Goal: Task Accomplishment & Management: Manage account settings

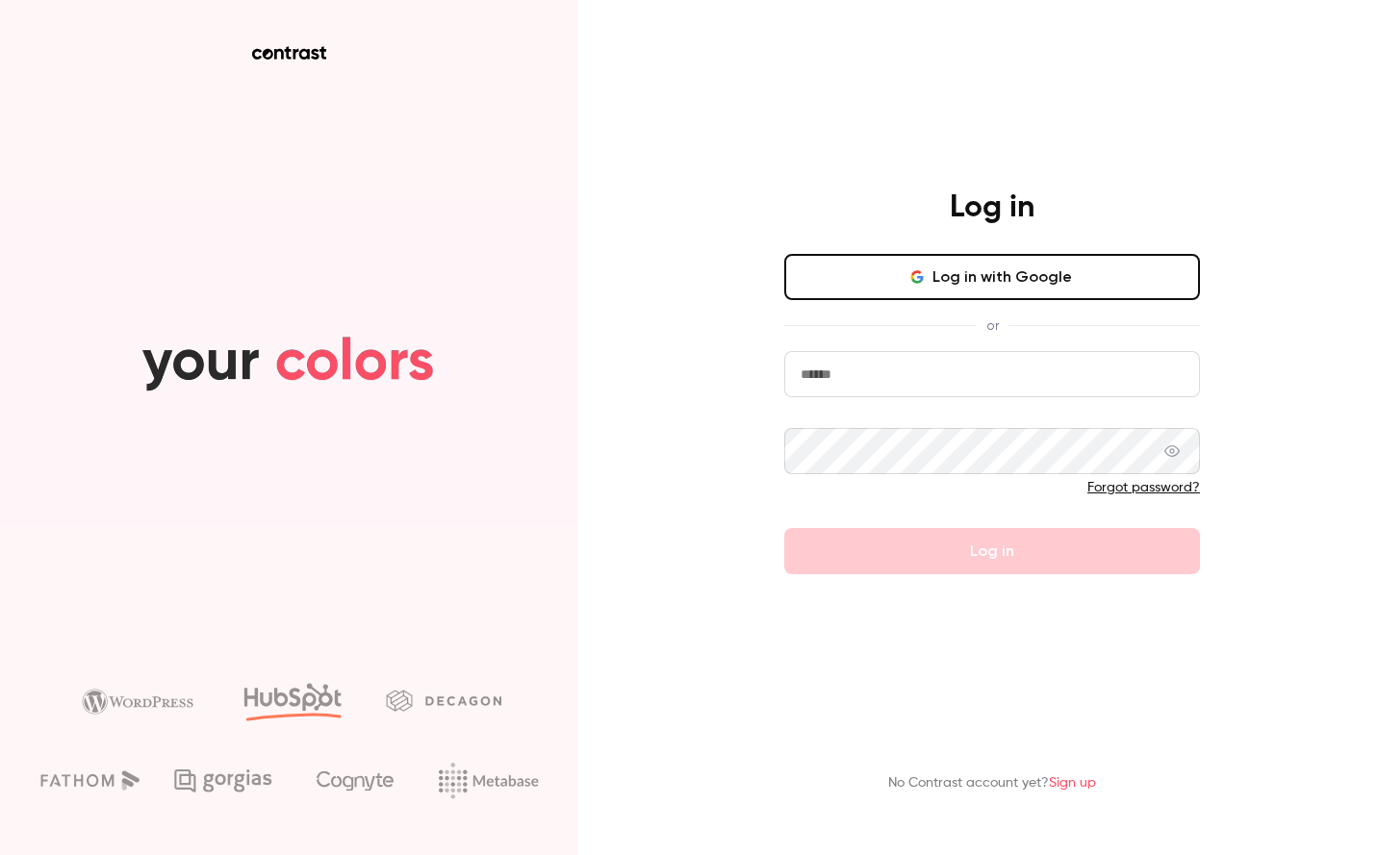
click at [963, 389] on input "email" at bounding box center [992, 374] width 416 height 46
click at [0, 854] on com-1password-button at bounding box center [0, 855] width 0 height 0
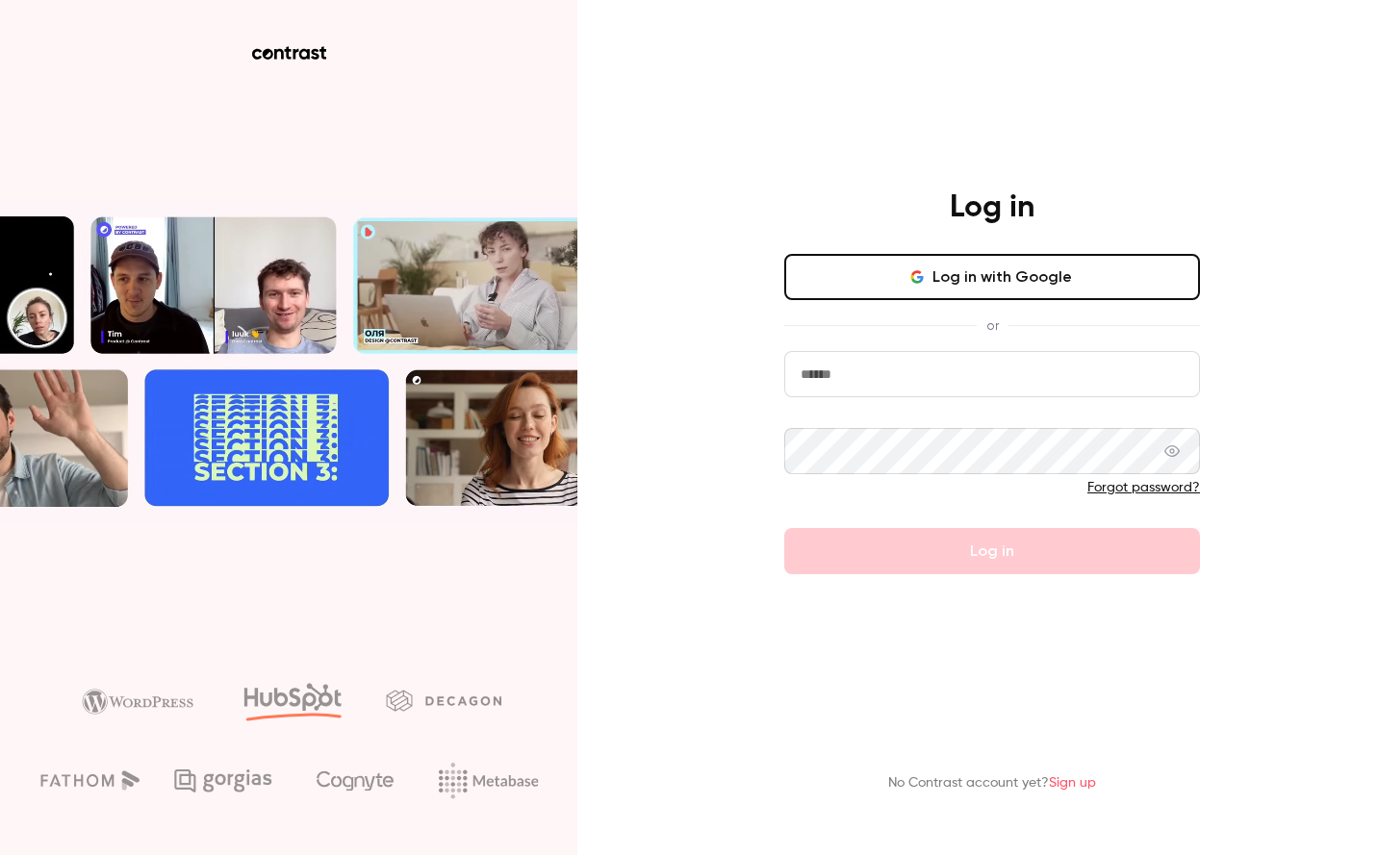
click at [986, 278] on button "Log in with Google" at bounding box center [992, 277] width 416 height 46
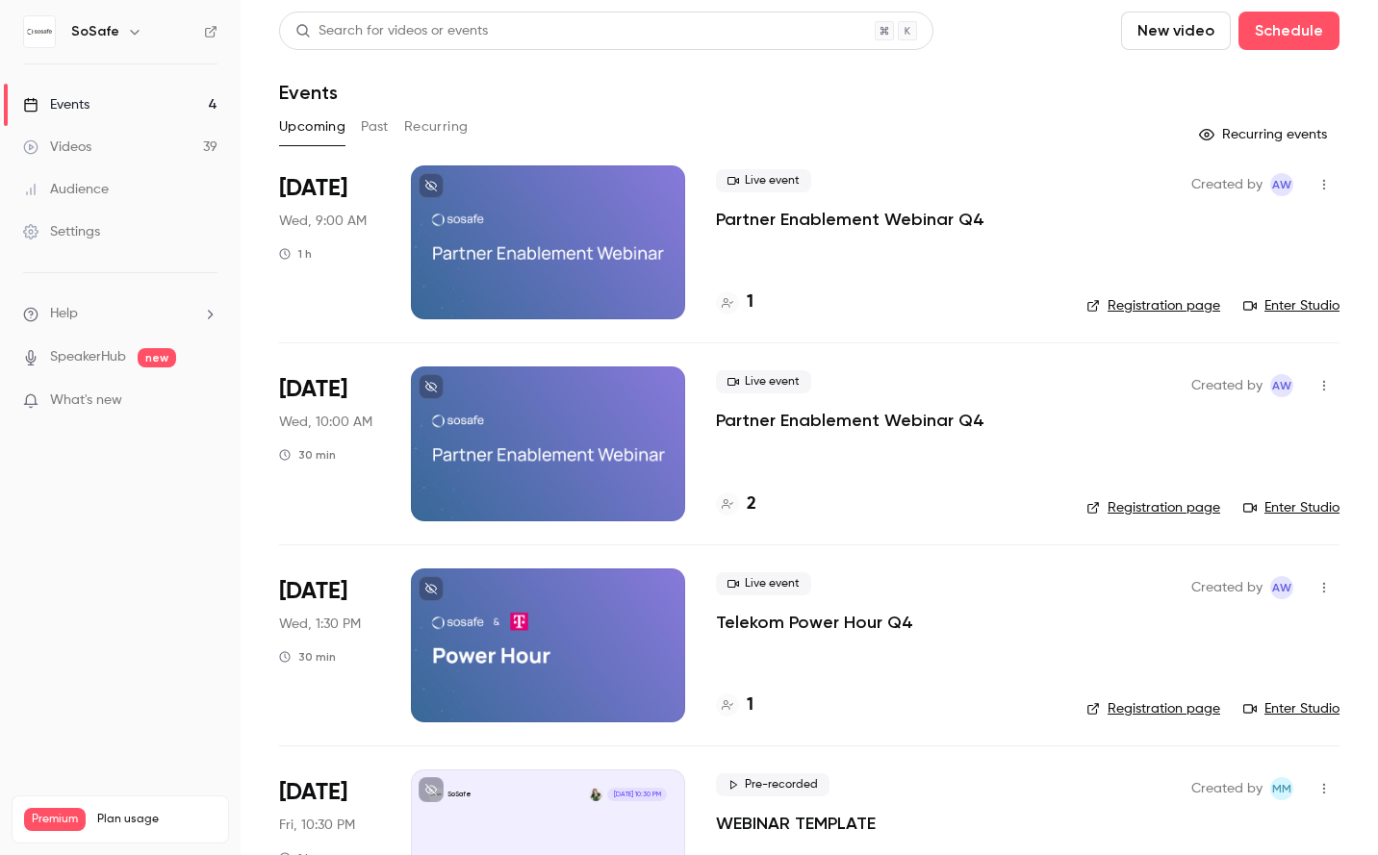
click at [388, 123] on button "Past" at bounding box center [375, 127] width 28 height 31
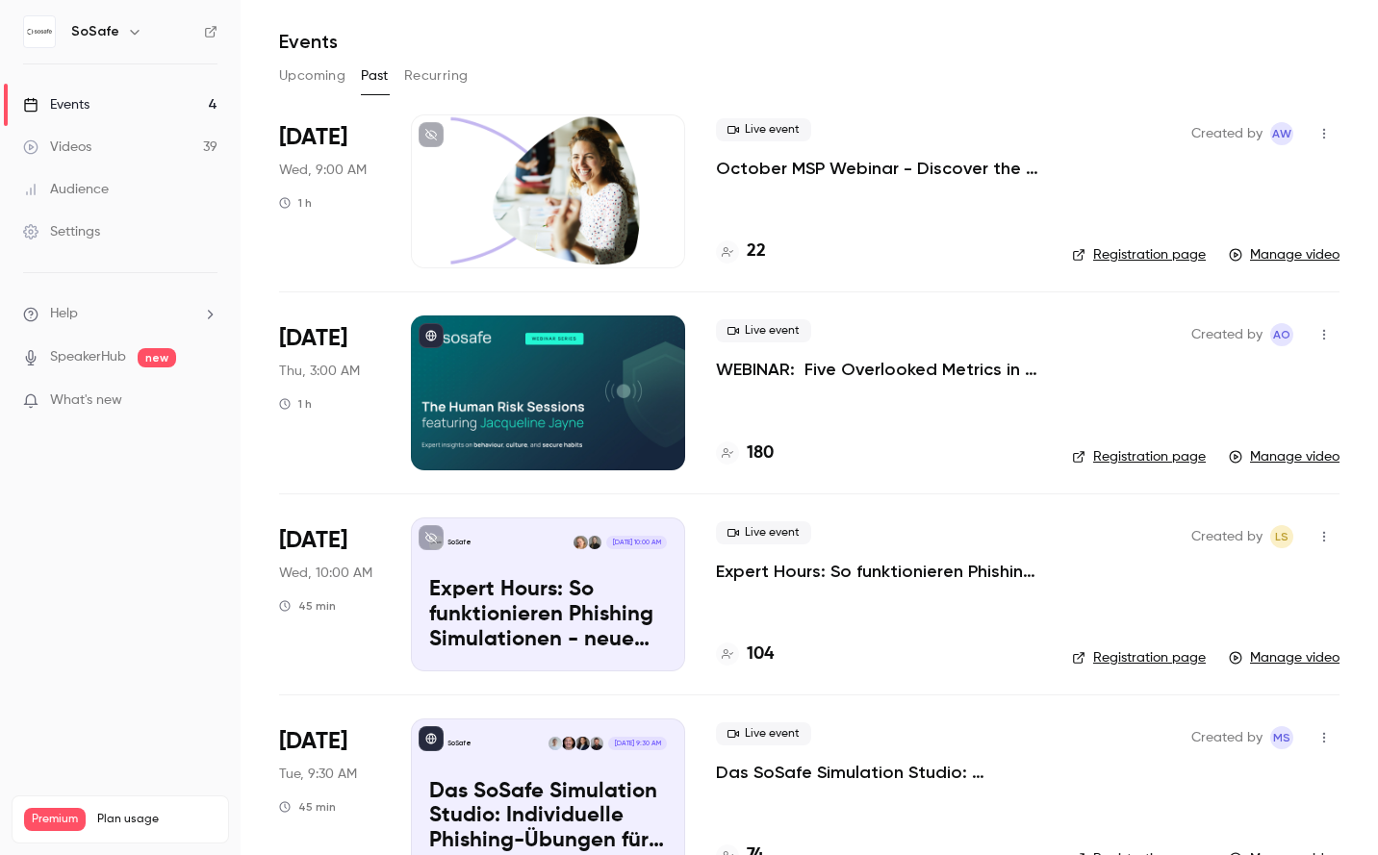
scroll to position [55, 0]
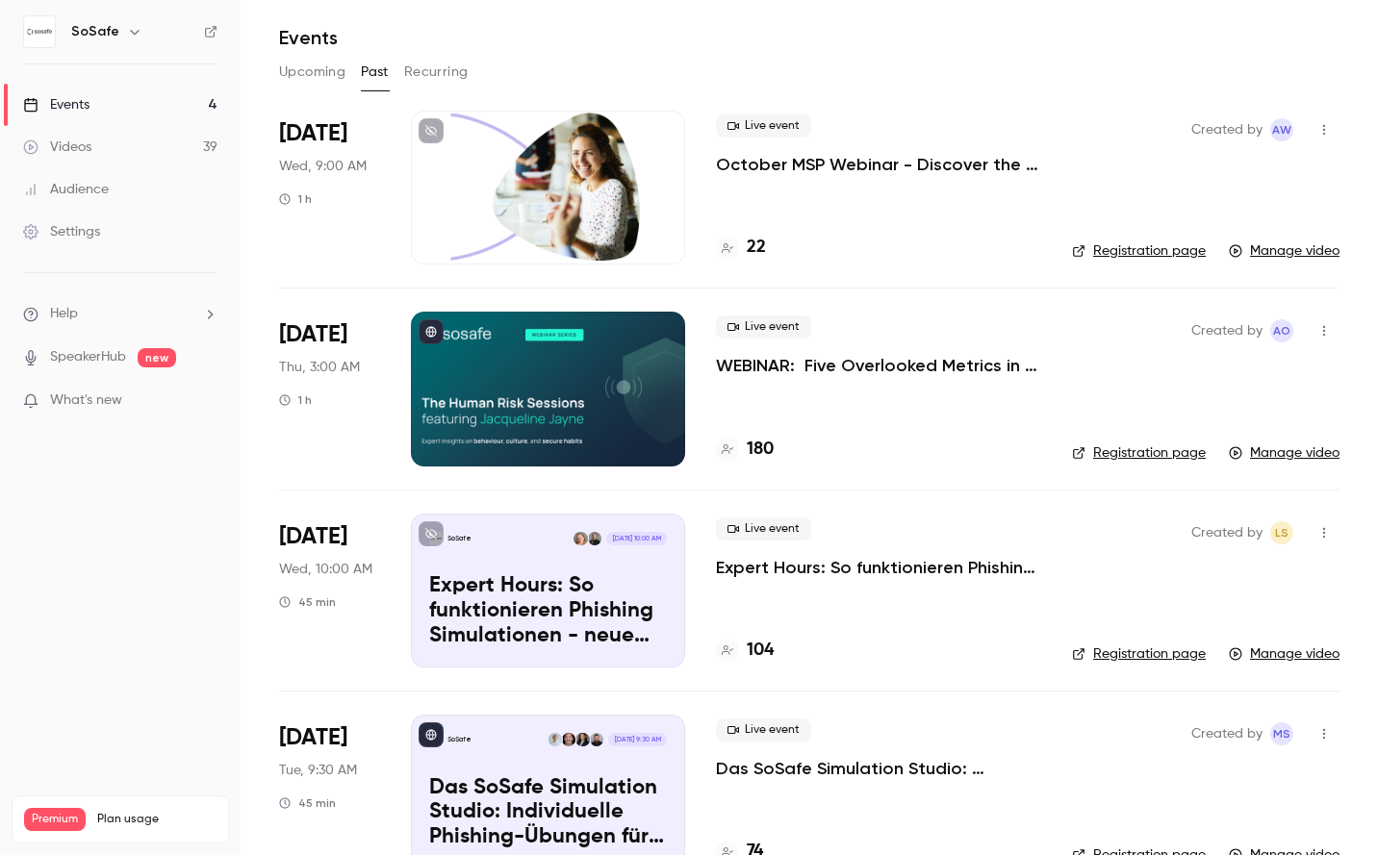
click at [893, 444] on div "180" at bounding box center [878, 450] width 325 height 26
click at [860, 367] on p "WEBINAR: Five Overlooked Metrics in Human Risk Management" at bounding box center [878, 365] width 325 height 23
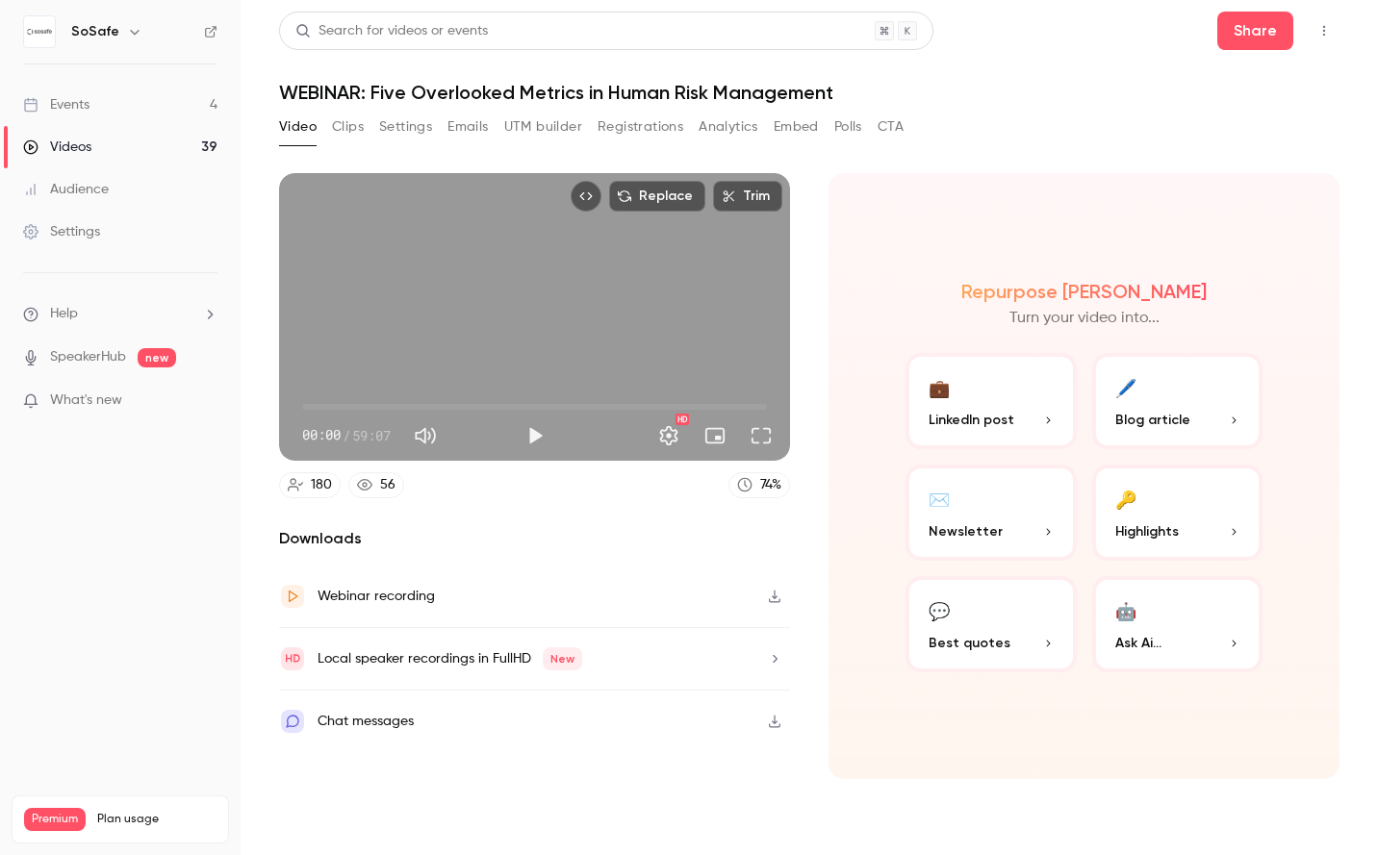
click at [805, 126] on button "Embed" at bounding box center [795, 127] width 45 height 31
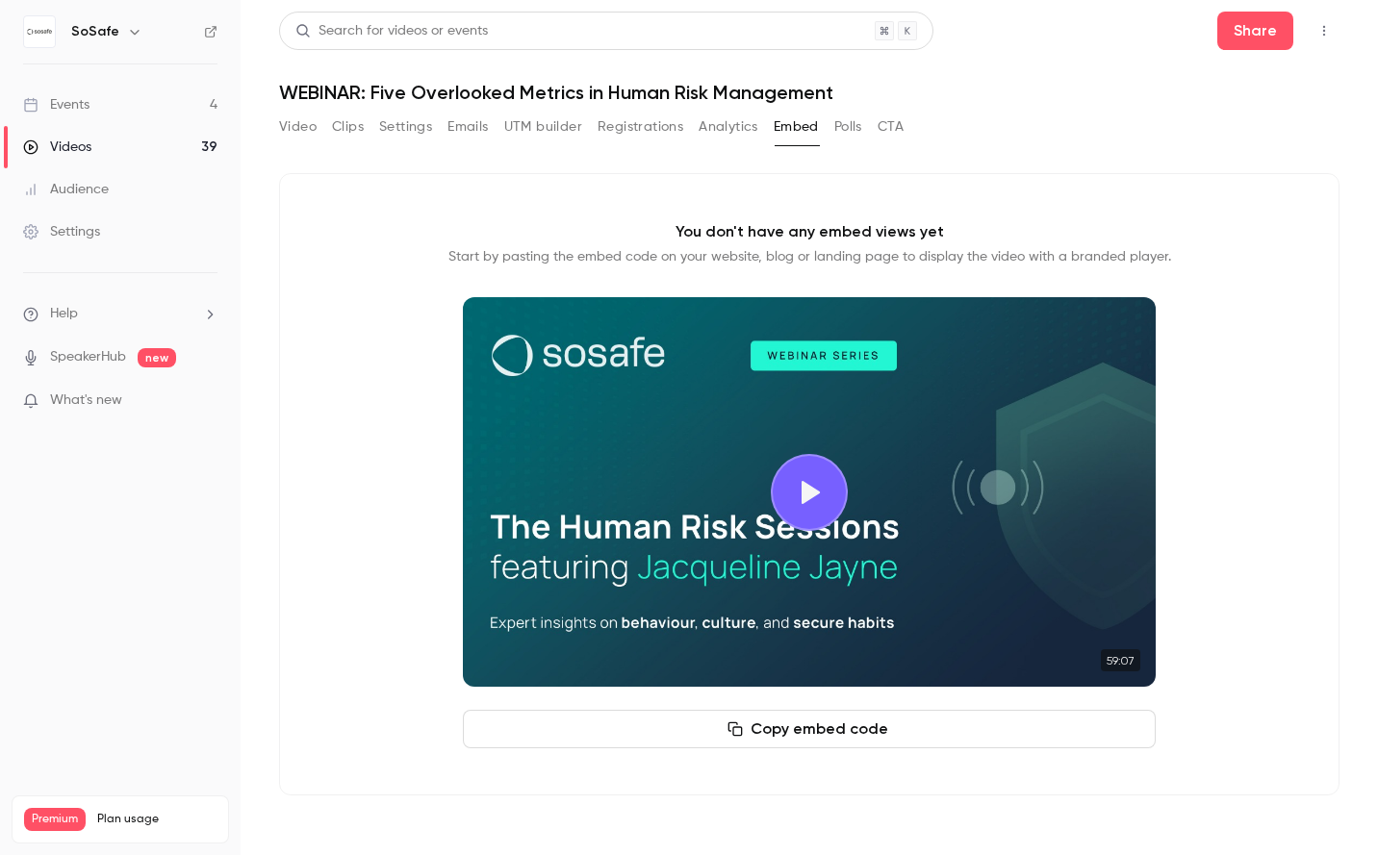
click at [91, 225] on div "Settings" at bounding box center [61, 231] width 77 height 19
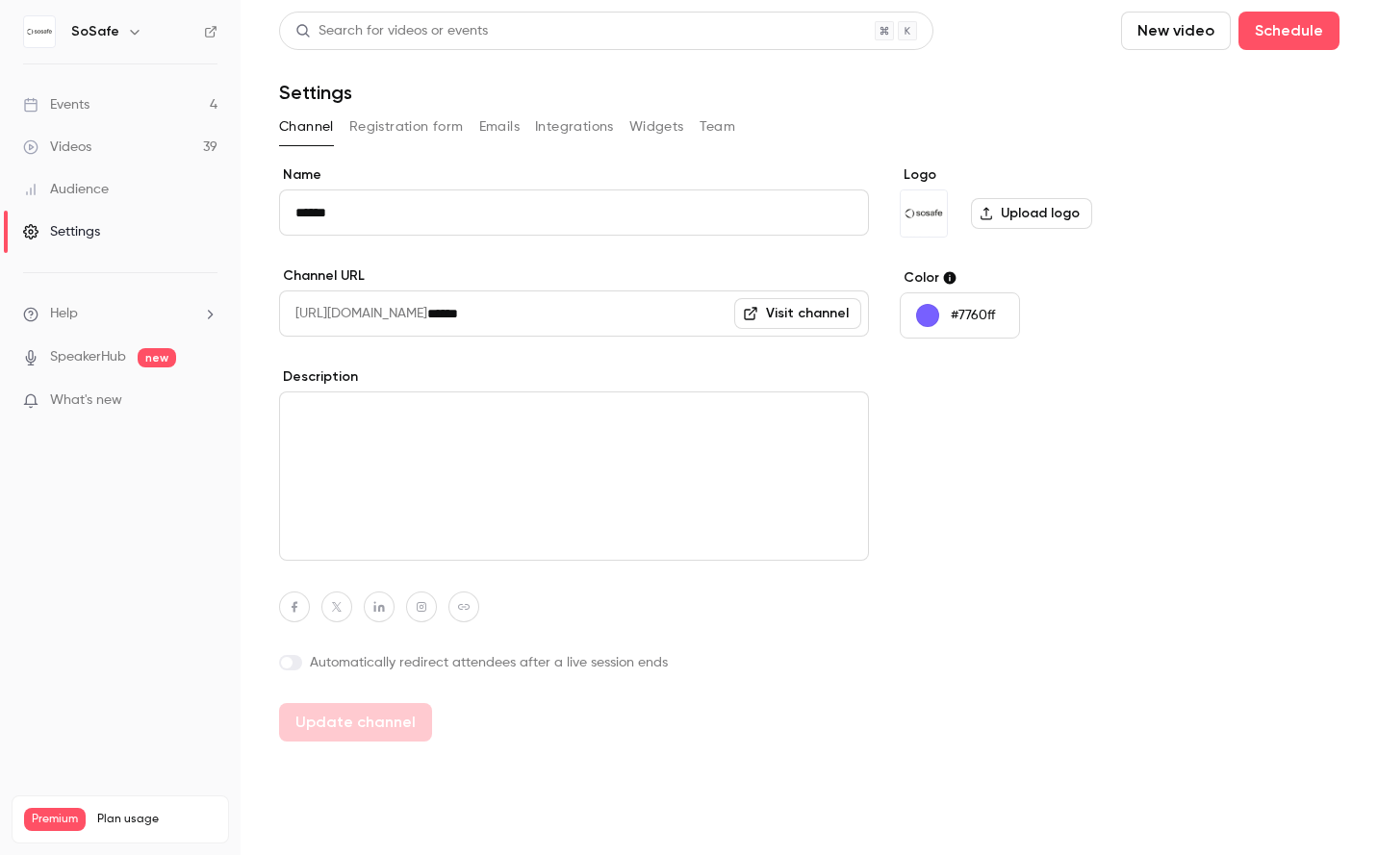
click at [389, 123] on button "Registration form" at bounding box center [406, 127] width 114 height 31
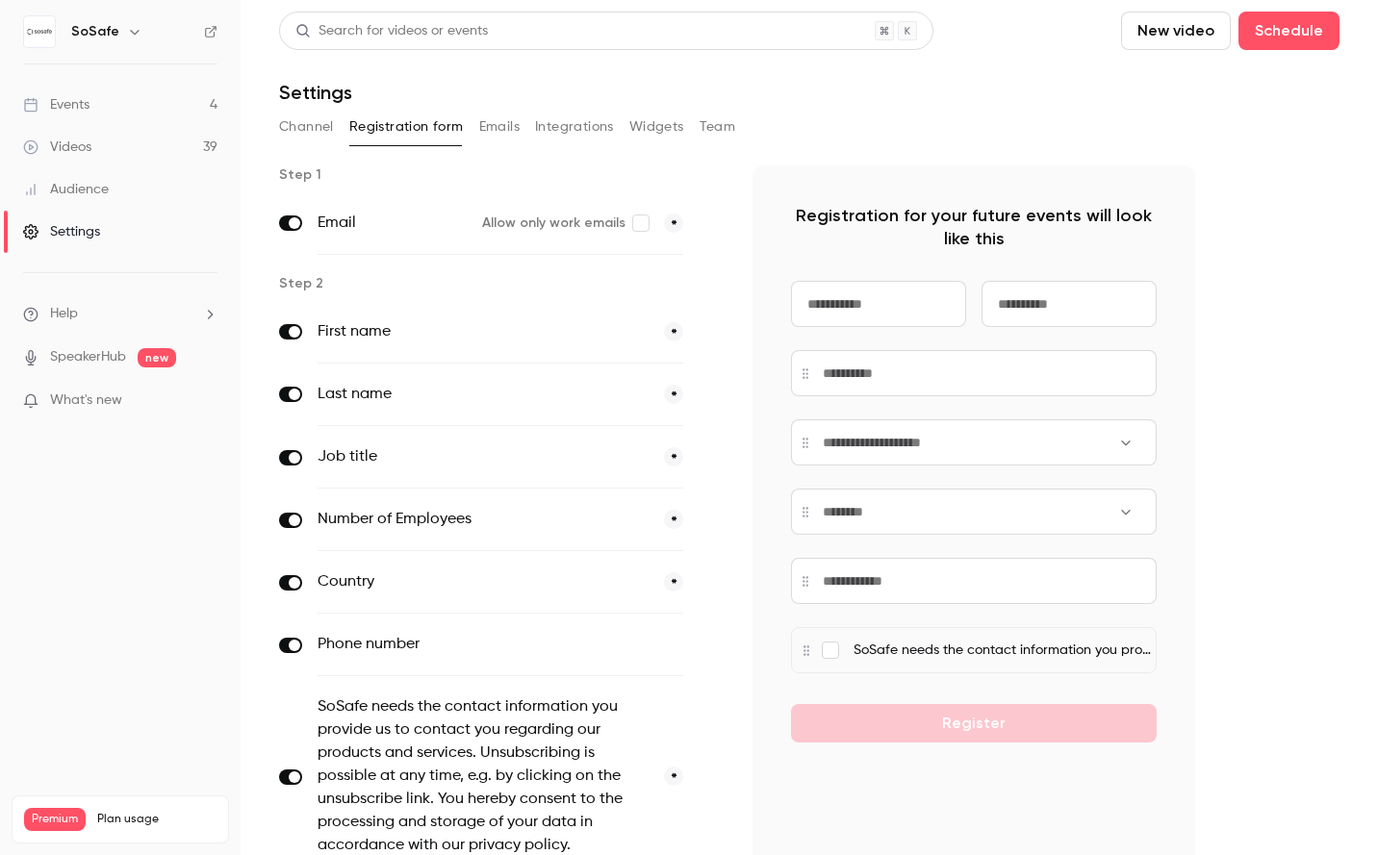
click at [587, 129] on button "Integrations" at bounding box center [574, 127] width 79 height 31
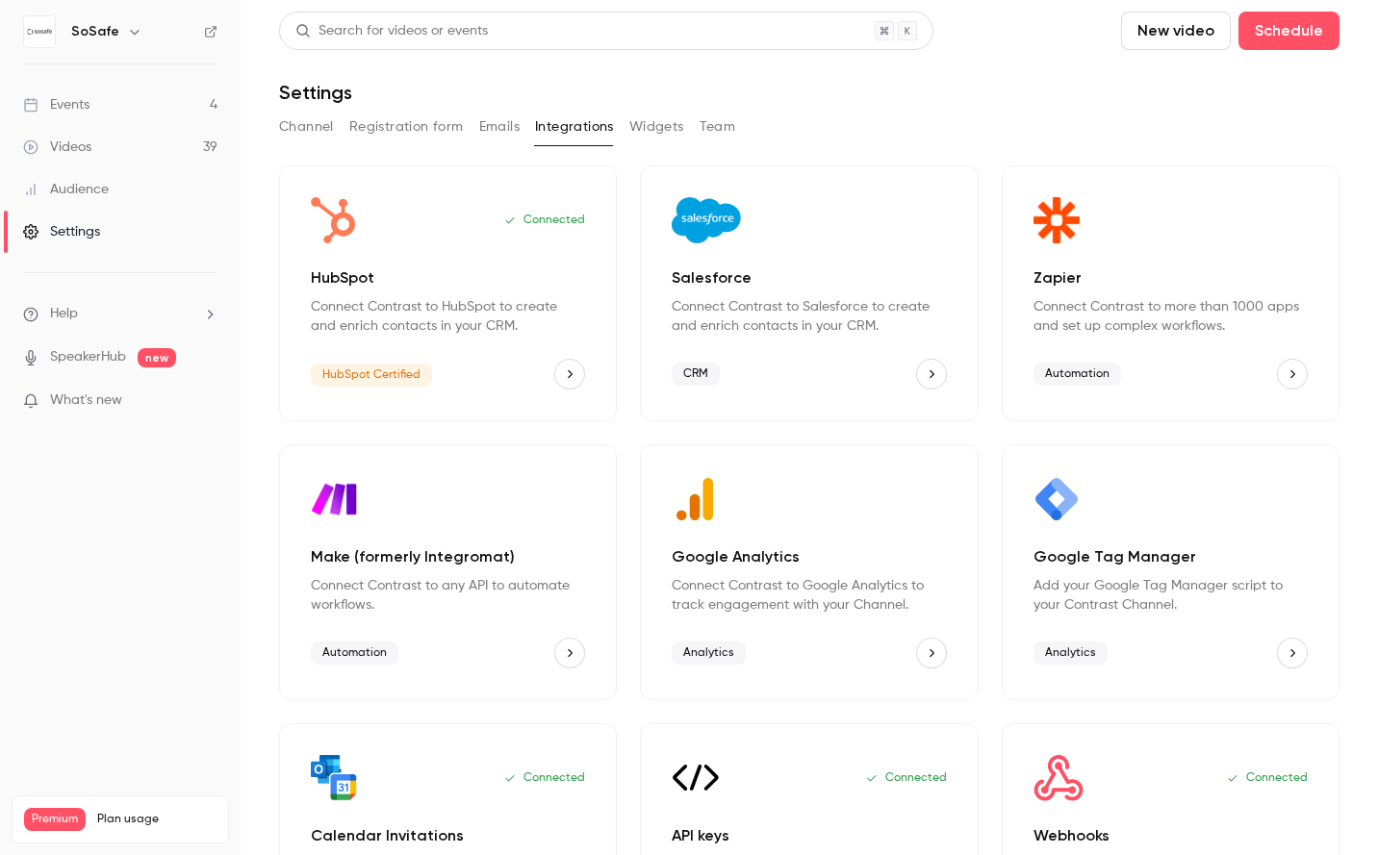
click at [656, 126] on button "Widgets" at bounding box center [656, 127] width 55 height 31
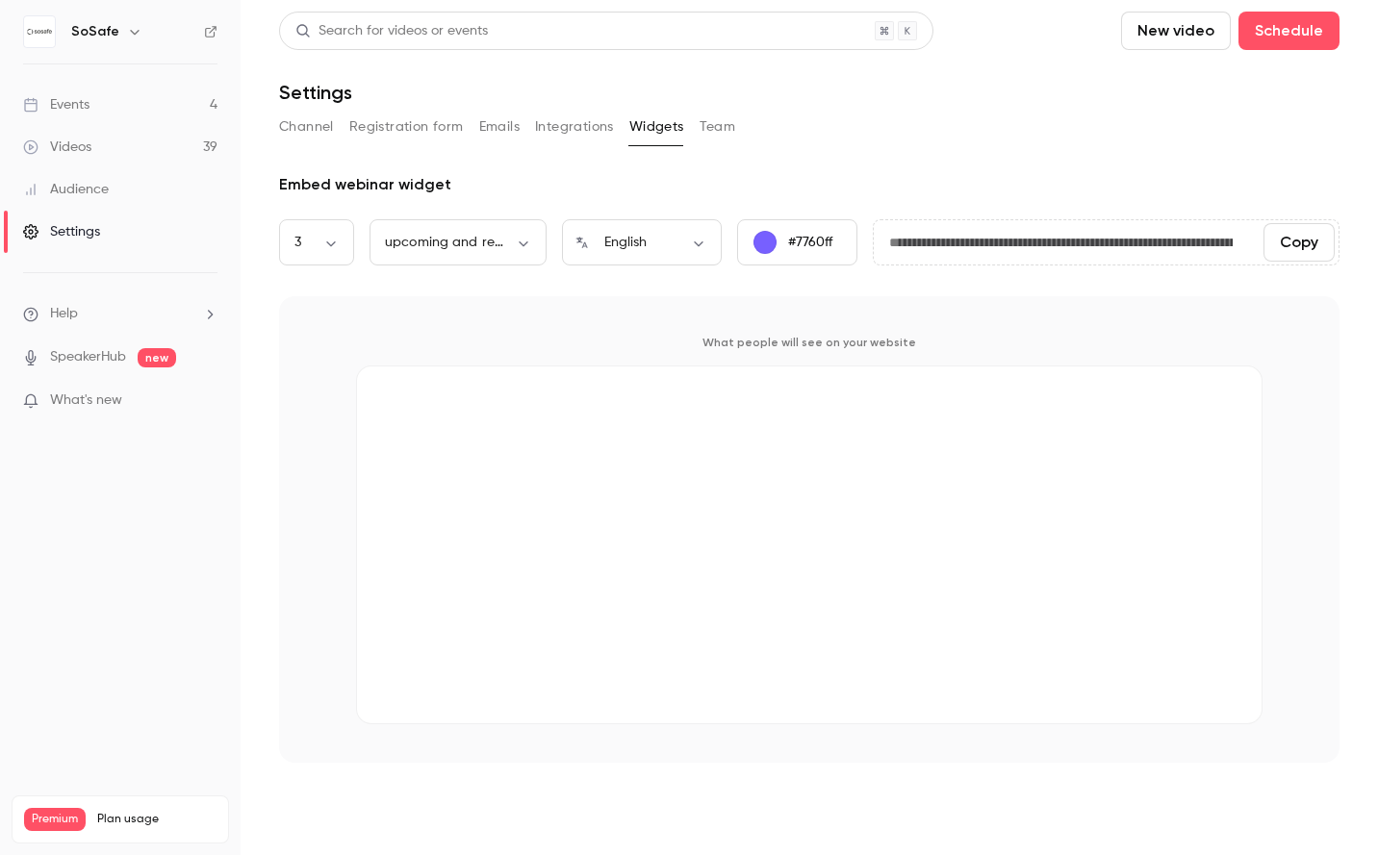
click at [443, 130] on button "Registration form" at bounding box center [406, 127] width 114 height 31
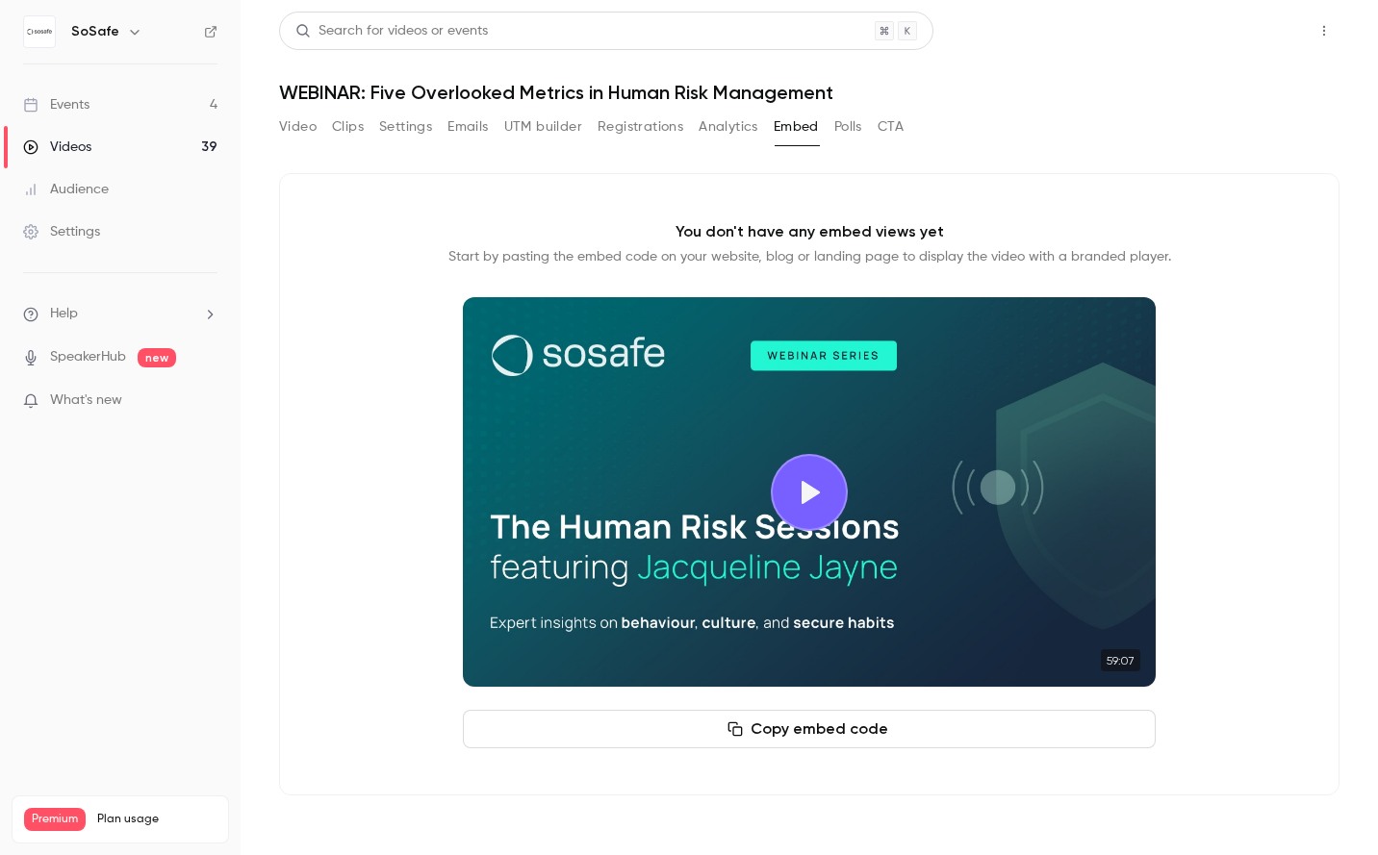
click at [1238, 29] on button "Share" at bounding box center [1255, 31] width 76 height 38
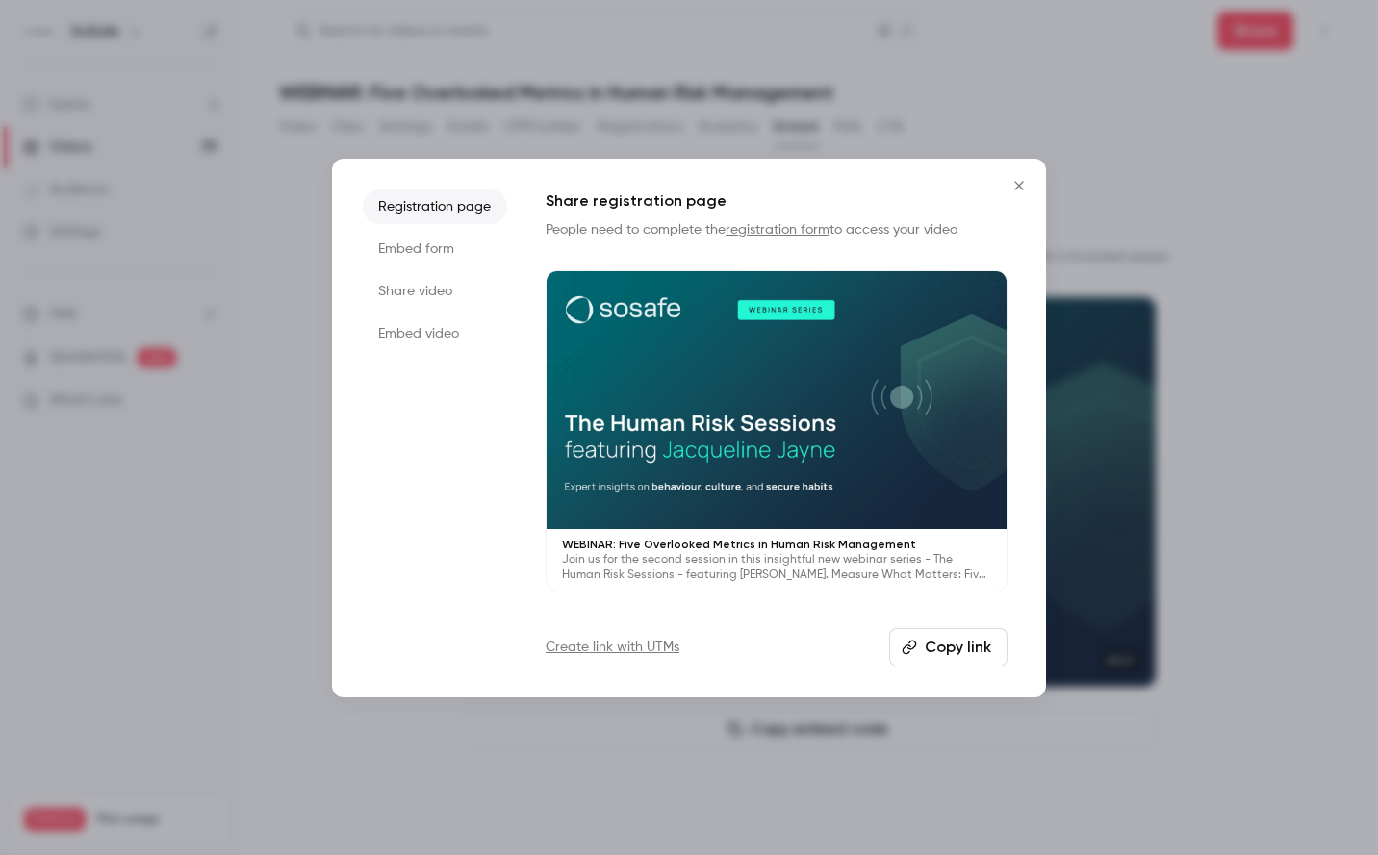
click at [424, 251] on li "Embed form" at bounding box center [435, 249] width 144 height 35
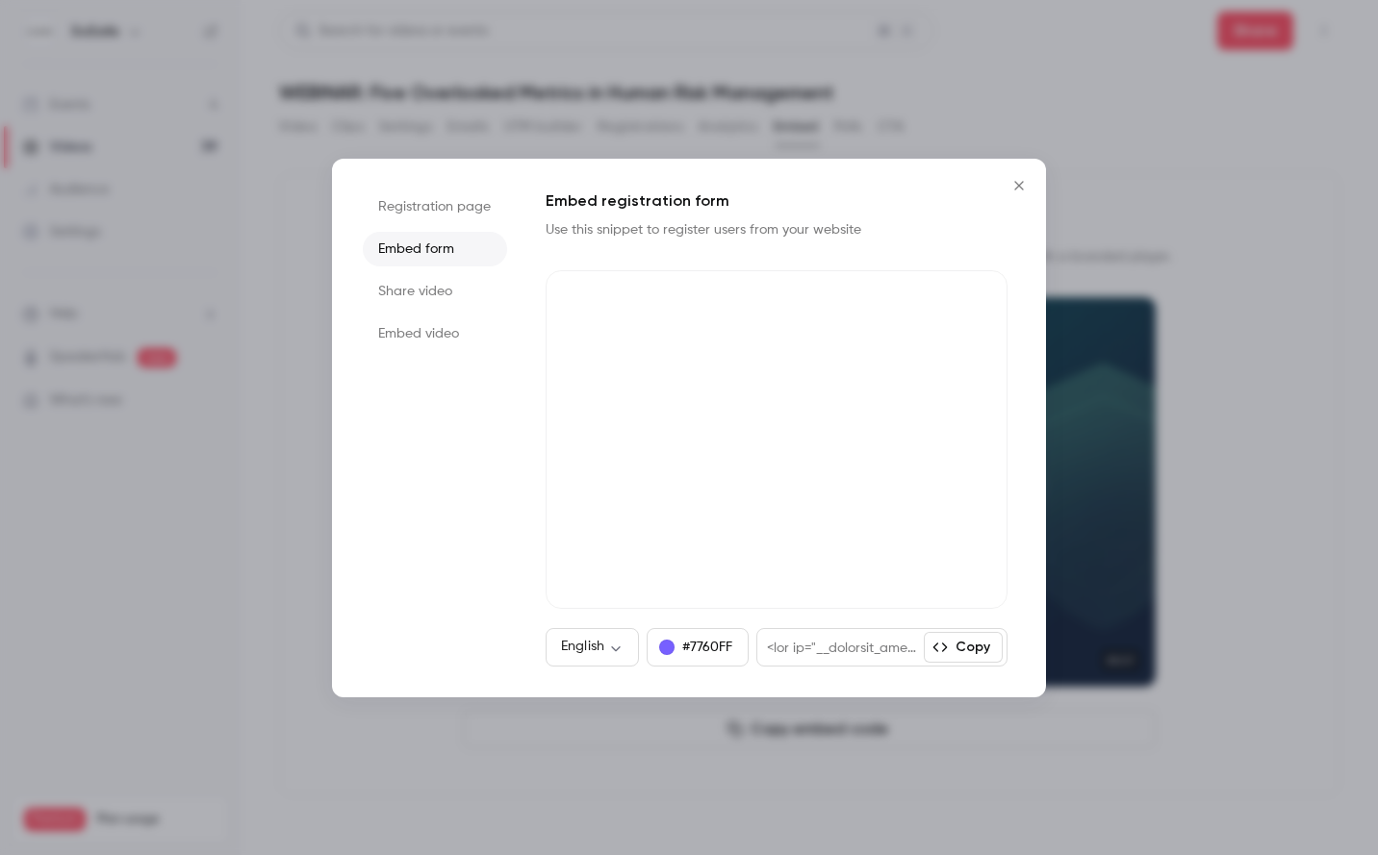
click at [697, 646] on button "#7760FF" at bounding box center [697, 647] width 102 height 38
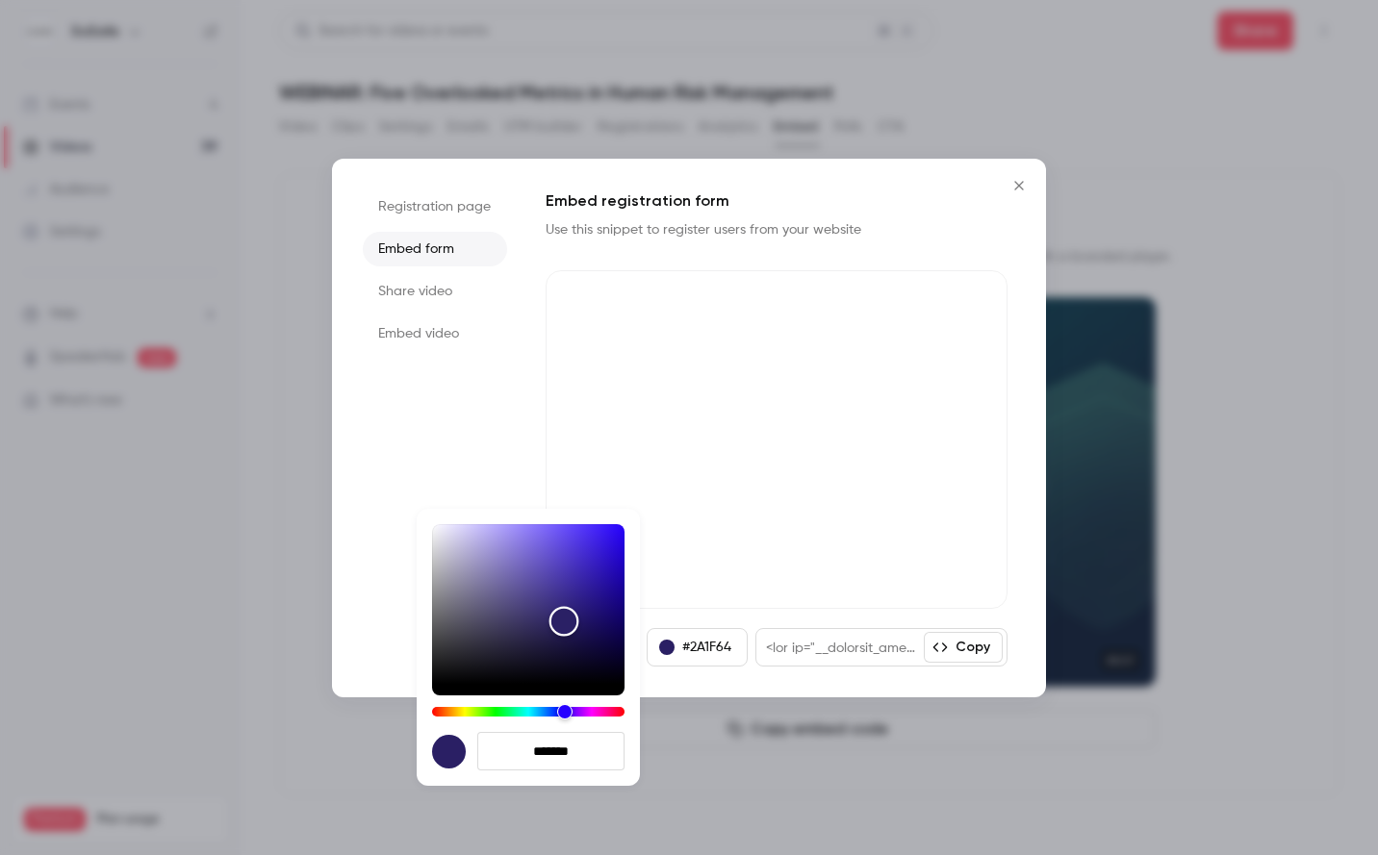
click at [564, 621] on div "Color" at bounding box center [528, 604] width 192 height 160
click at [550, 753] on input "*******" at bounding box center [550, 751] width 147 height 38
paste input
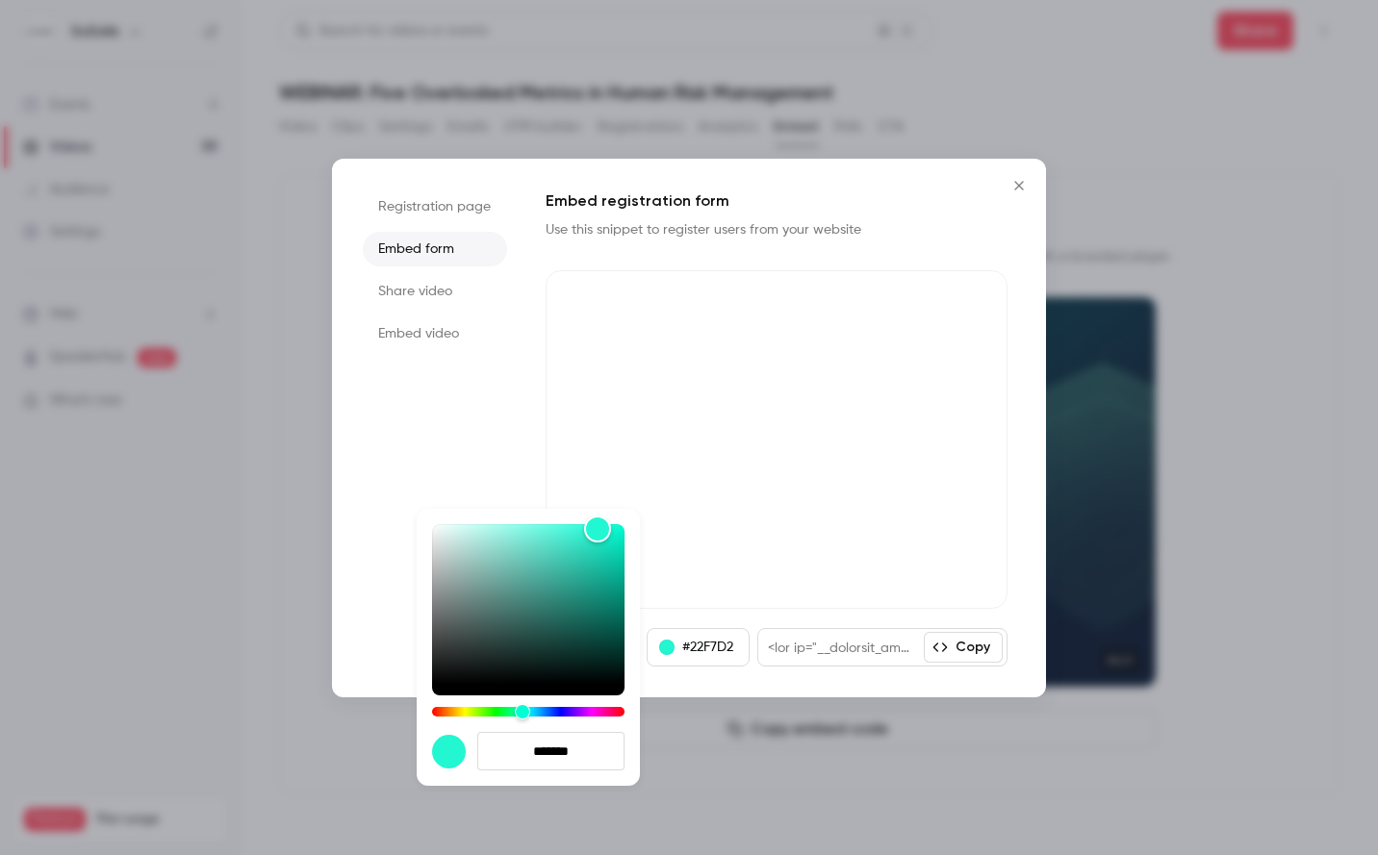
type input "*******"
click at [561, 414] on div at bounding box center [689, 427] width 1378 height 855
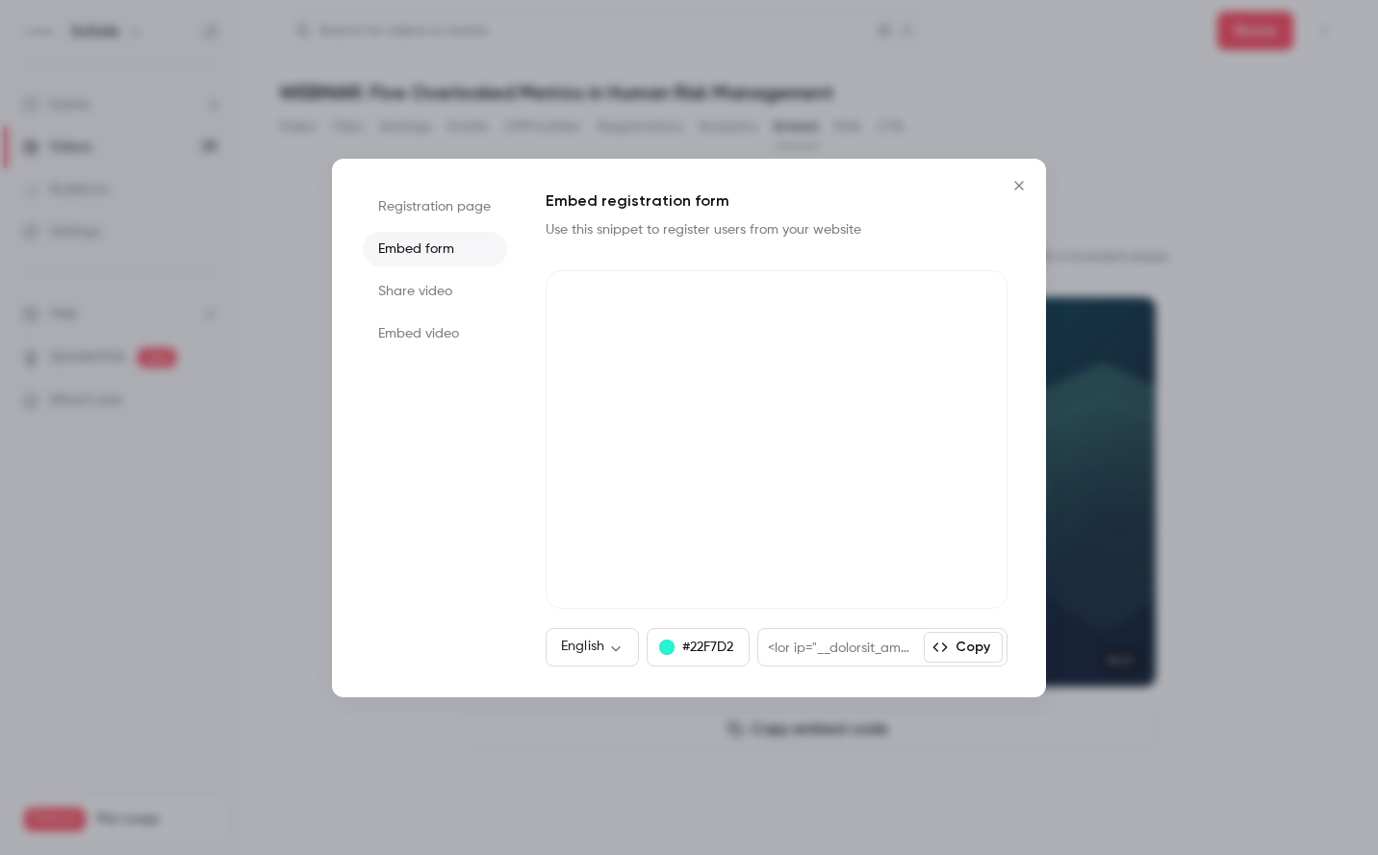
click at [954, 646] on button "Copy" at bounding box center [963, 647] width 79 height 31
click at [1023, 187] on icon "Close" at bounding box center [1018, 185] width 23 height 15
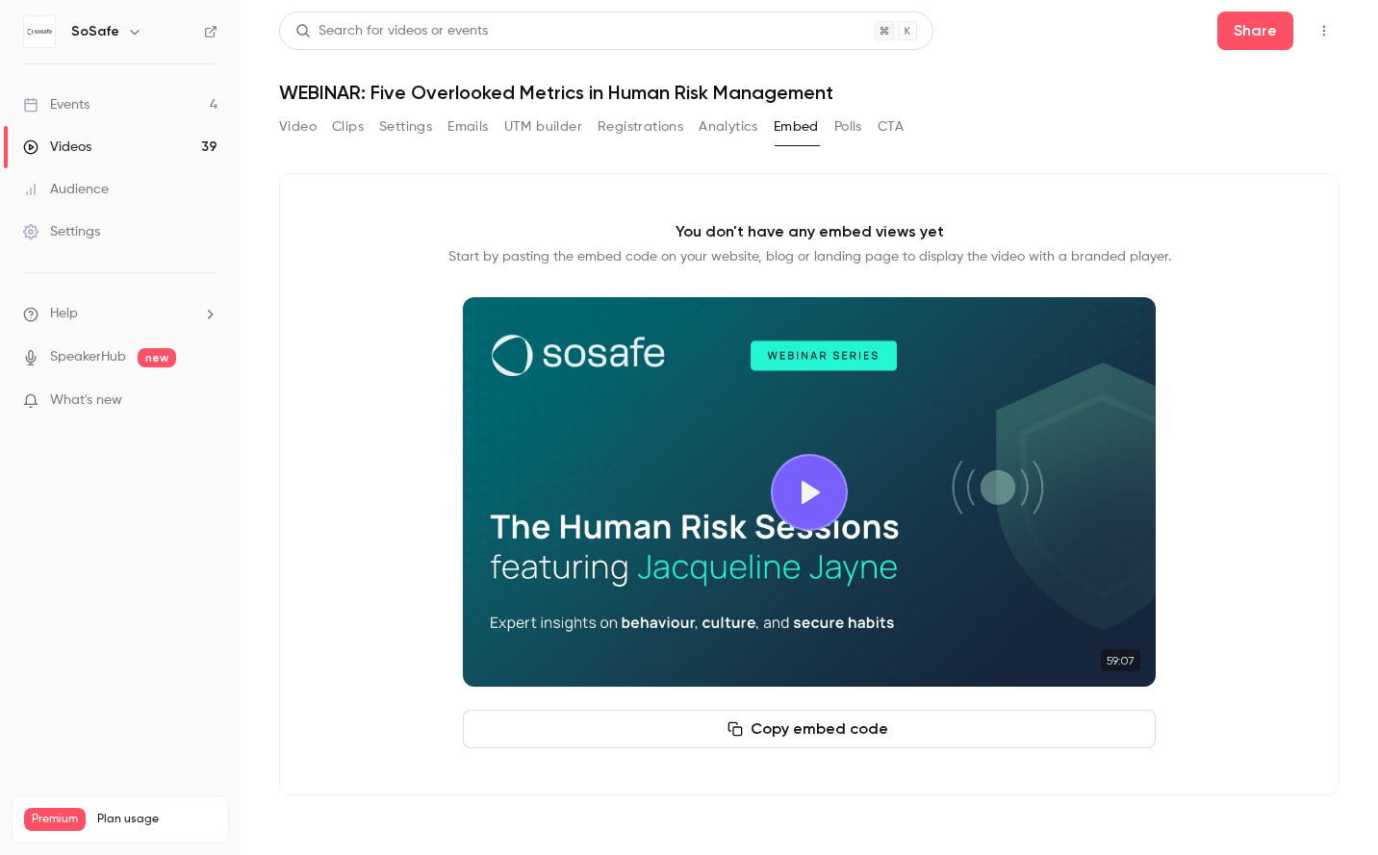
click at [305, 123] on button "Video" at bounding box center [298, 127] width 38 height 31
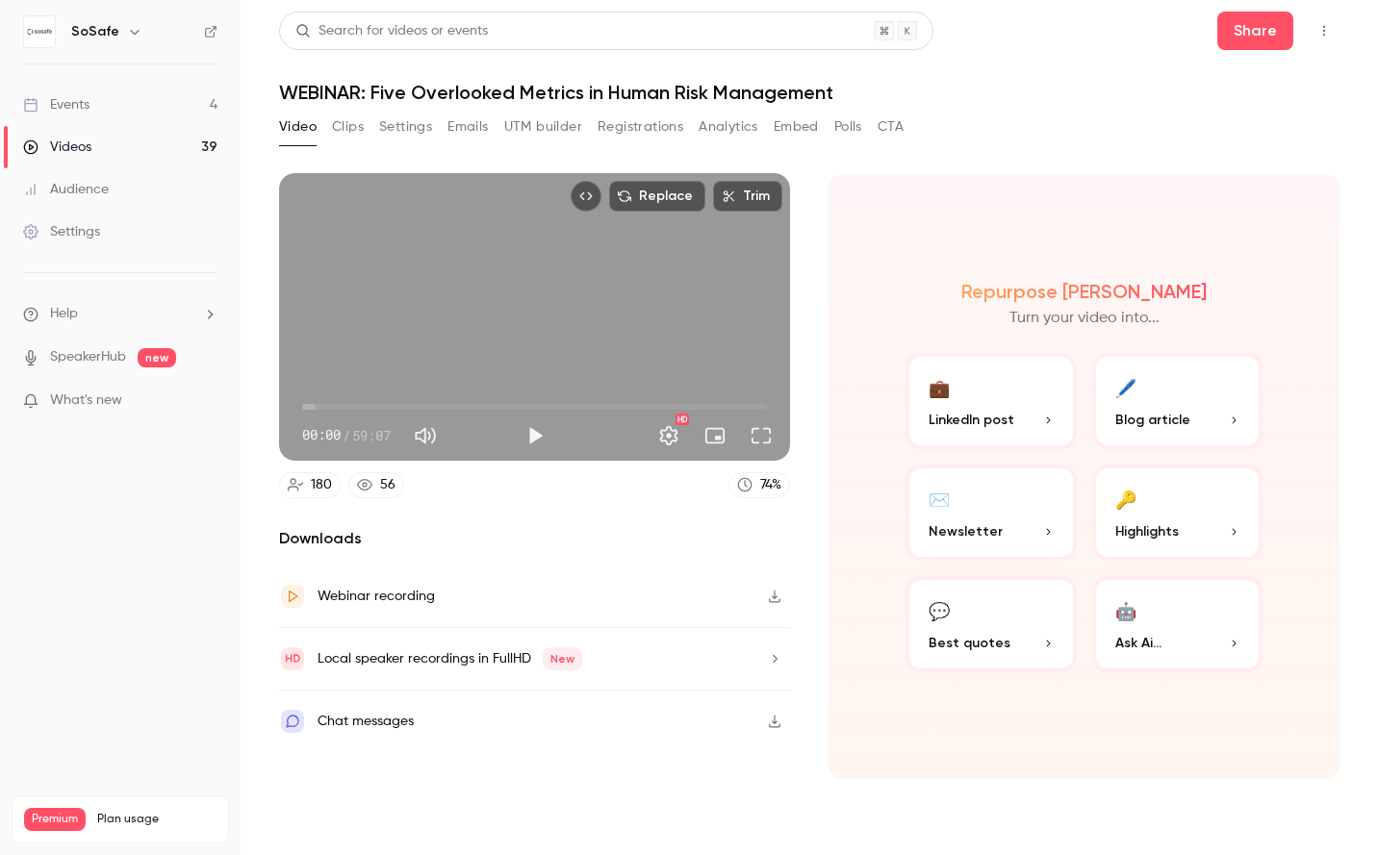
click at [889, 128] on button "CTA" at bounding box center [890, 127] width 26 height 31
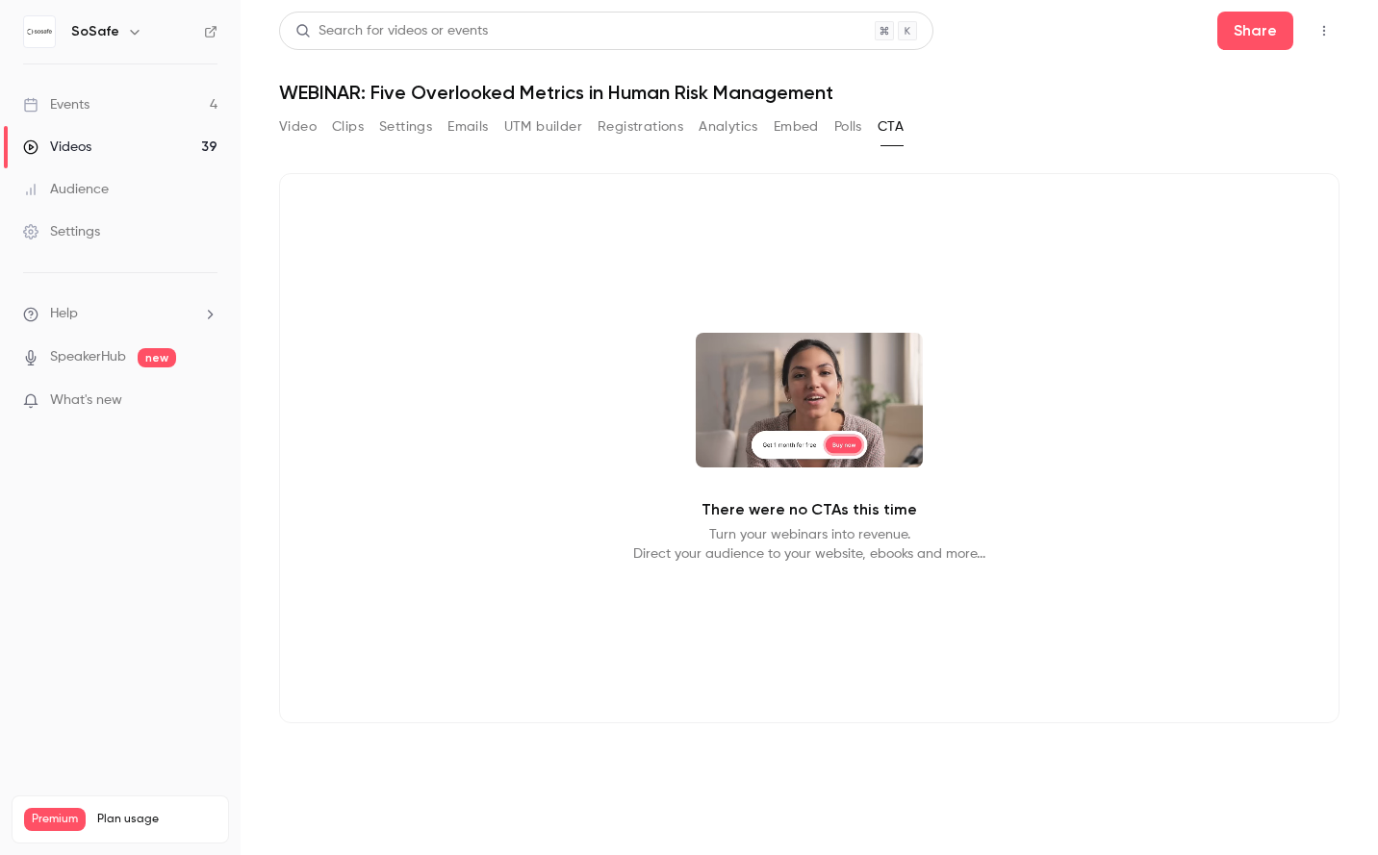
click at [834, 126] on div "Video Clips Settings Emails UTM builder Registrations Analytics Embed Polls CTA" at bounding box center [591, 127] width 624 height 31
click at [845, 127] on button "Polls" at bounding box center [848, 127] width 28 height 31
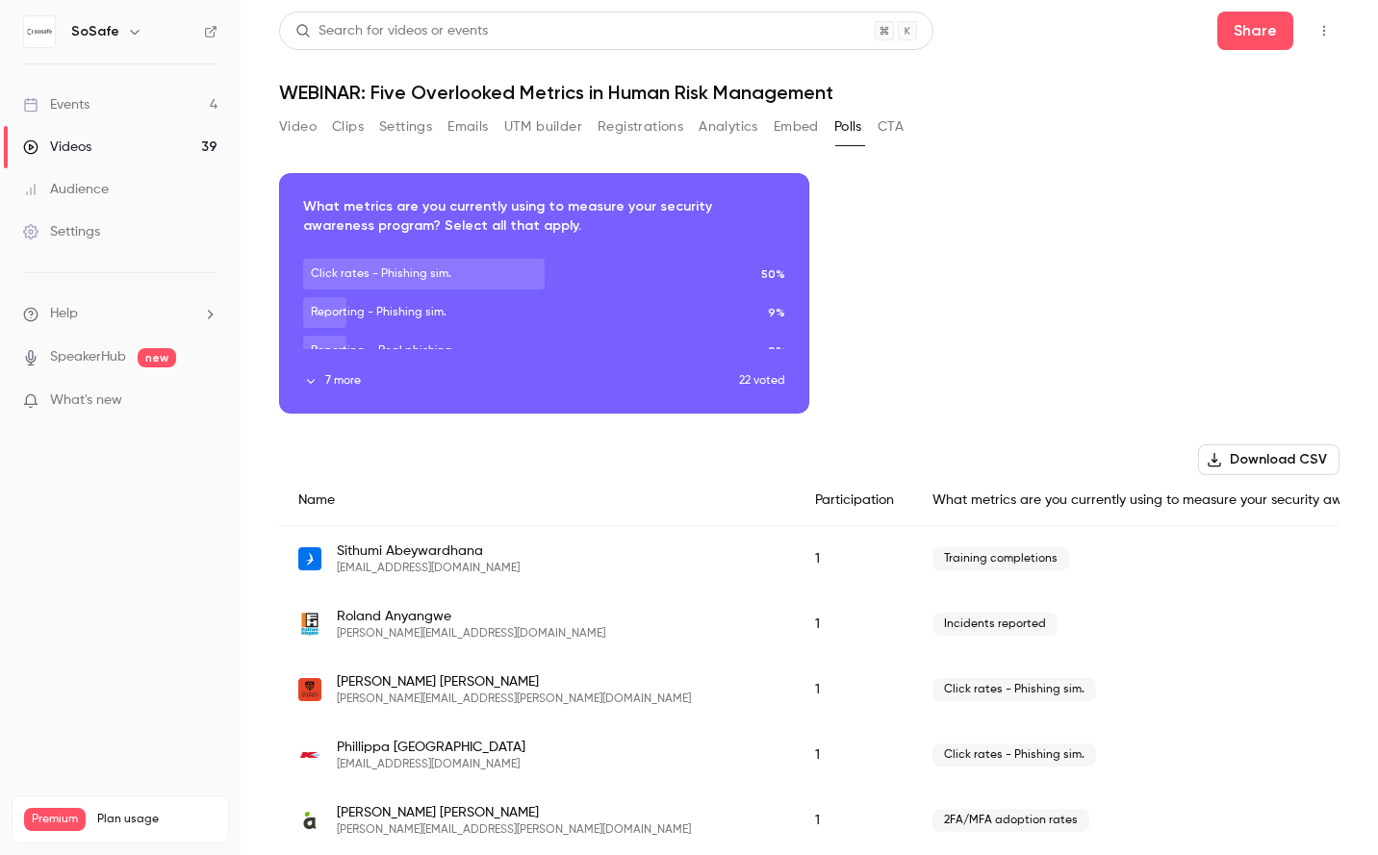
click at [803, 122] on button "Embed" at bounding box center [795, 127] width 45 height 31
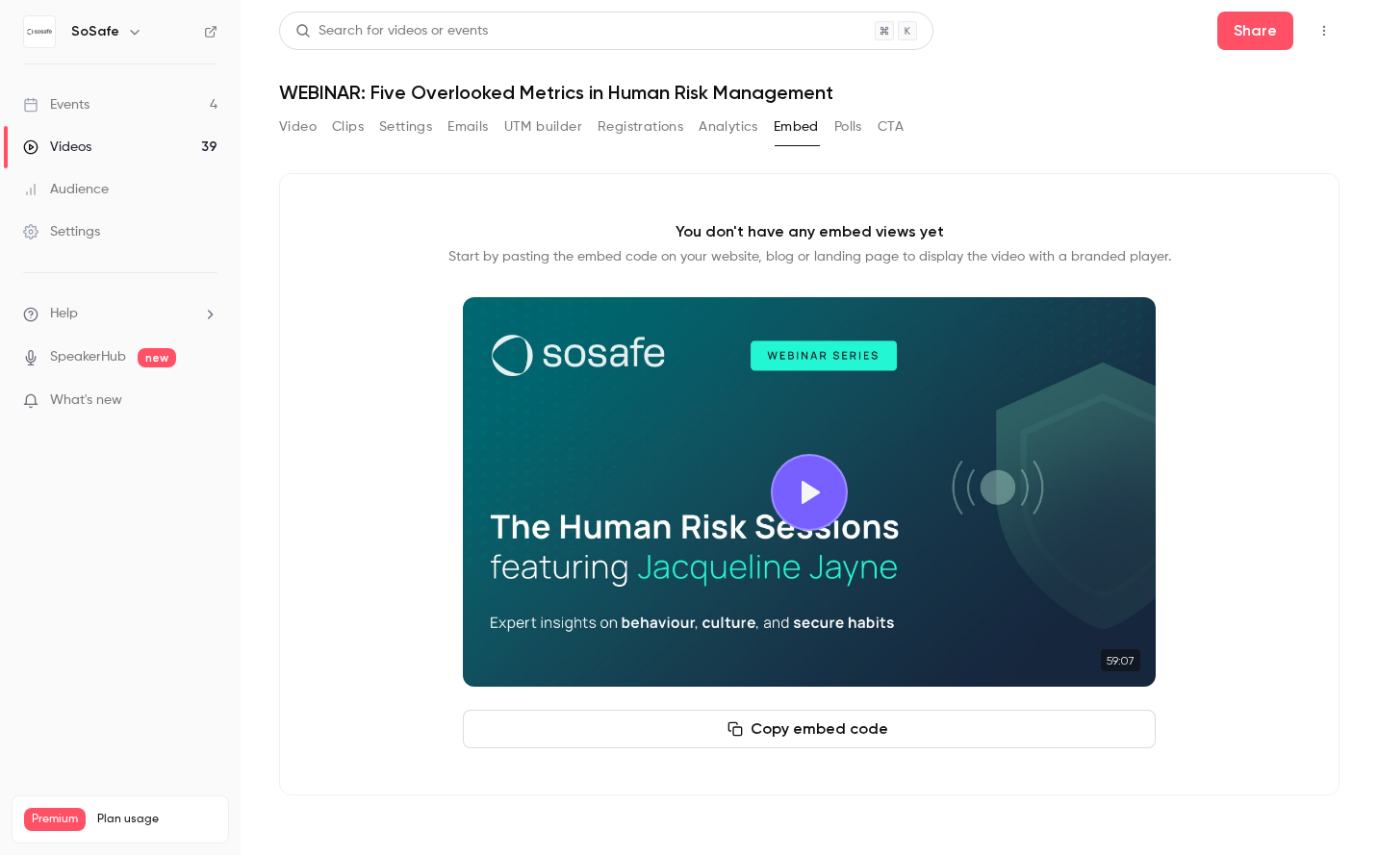
click at [734, 128] on button "Analytics" at bounding box center [728, 127] width 60 height 31
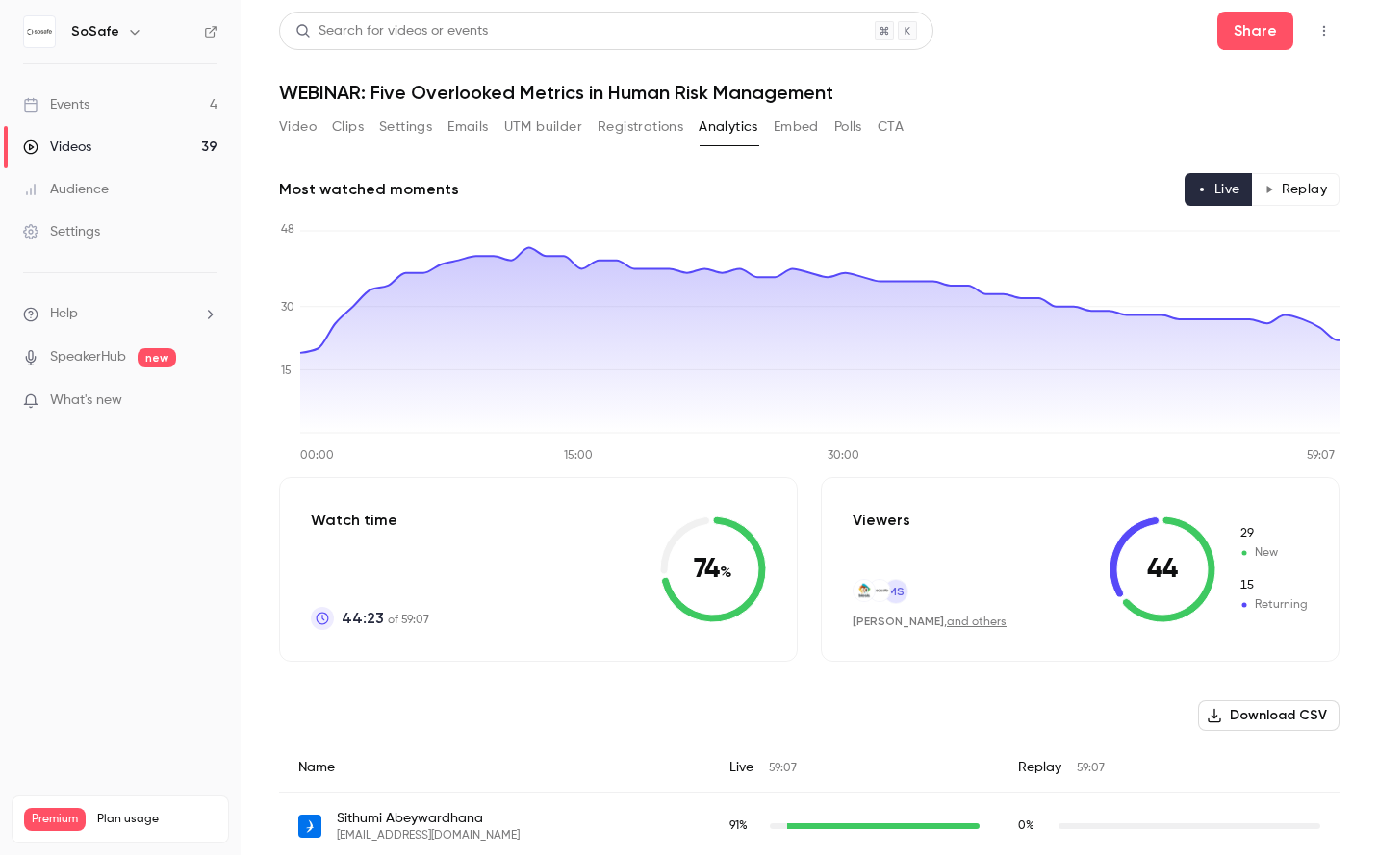
click at [291, 138] on button "Video" at bounding box center [298, 127] width 38 height 31
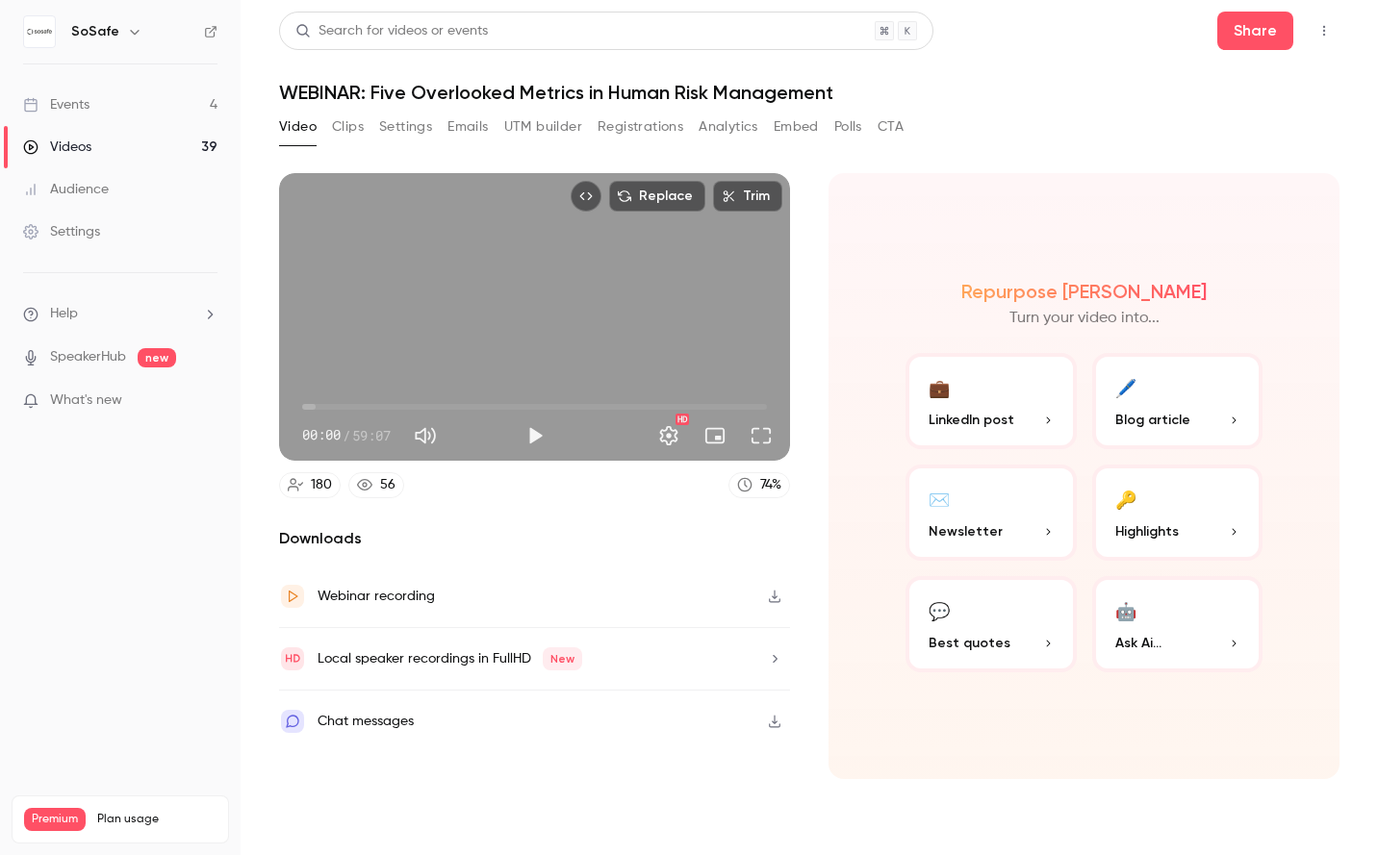
click at [1326, 25] on icon "Top Bar Actions" at bounding box center [1323, 30] width 15 height 13
click at [1254, 33] on div at bounding box center [689, 427] width 1378 height 855
click at [1247, 35] on button "Share" at bounding box center [1255, 31] width 76 height 38
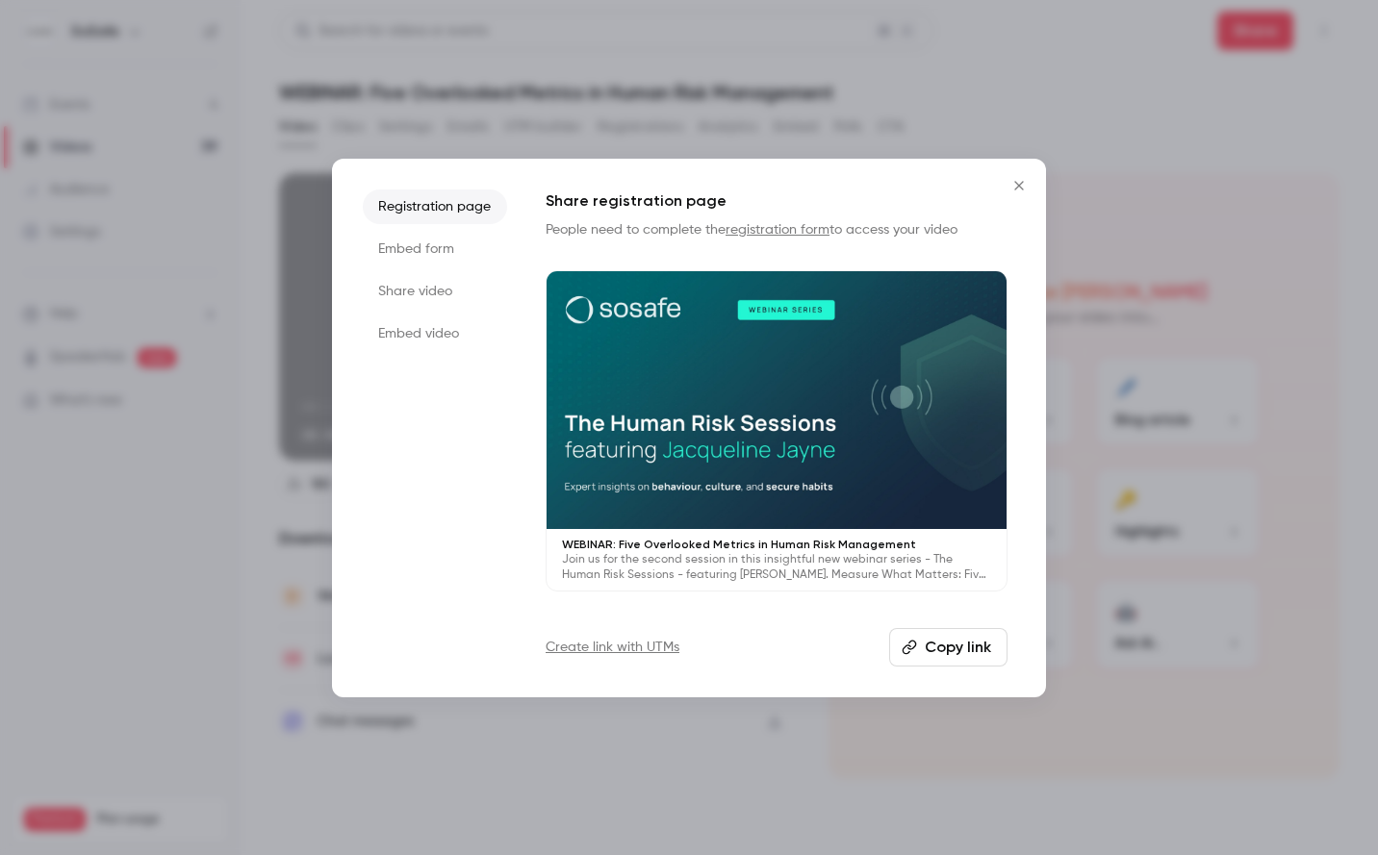
click at [910, 638] on button "Copy link" at bounding box center [948, 647] width 118 height 38
click at [410, 298] on li "Share video" at bounding box center [435, 291] width 144 height 35
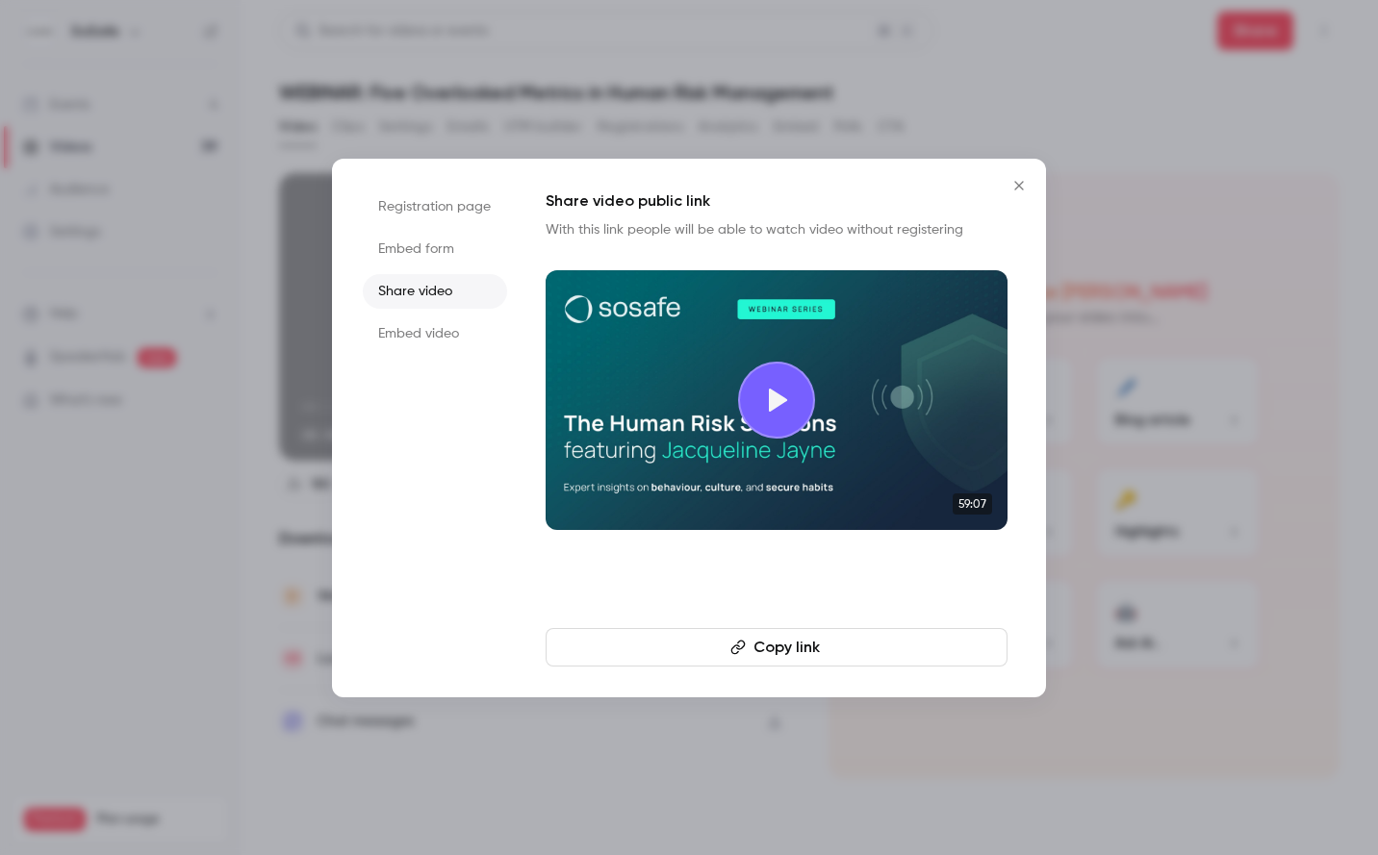
click at [418, 342] on li "Embed video" at bounding box center [435, 334] width 144 height 35
click at [422, 242] on li "Embed form" at bounding box center [435, 249] width 144 height 35
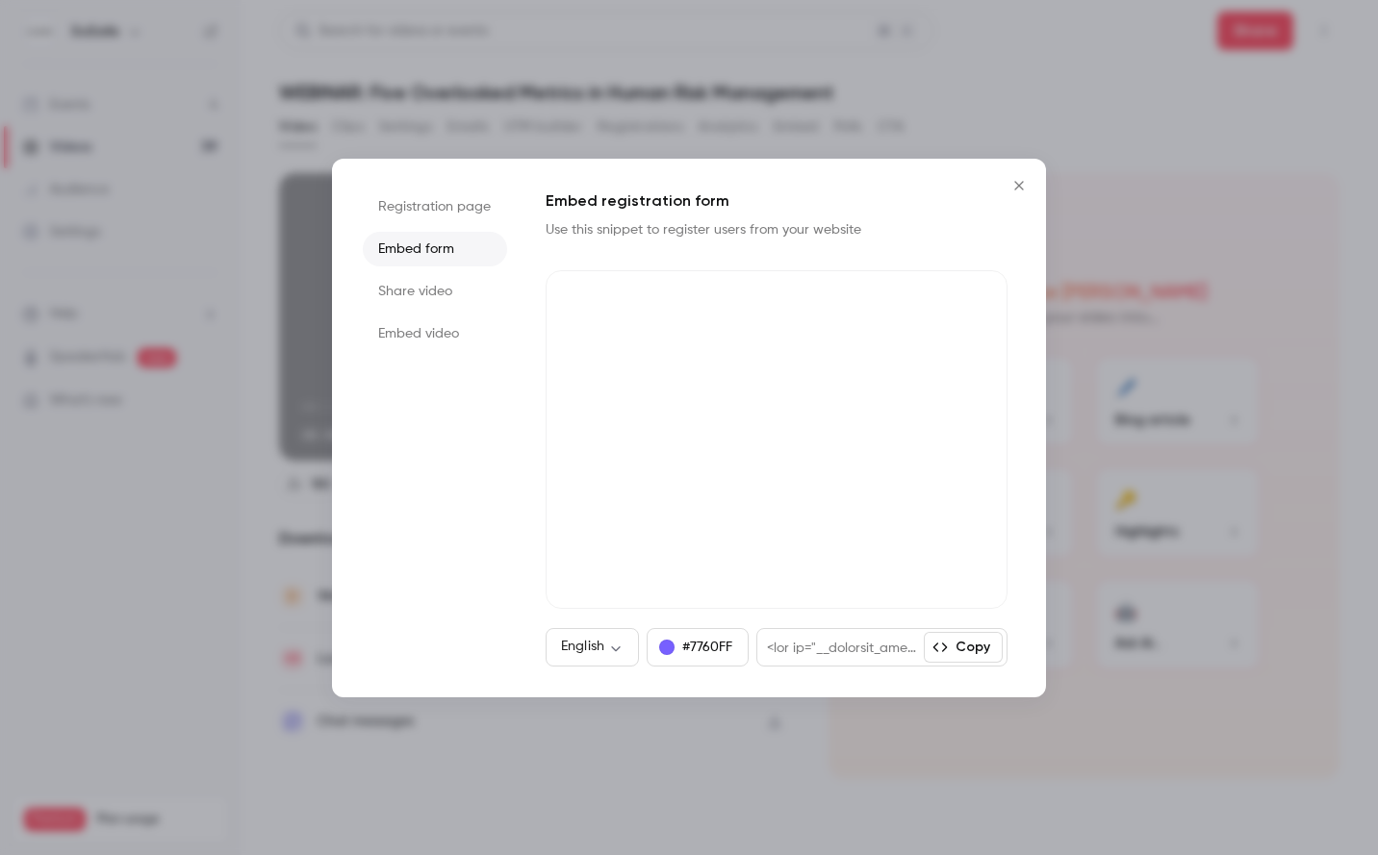
click at [425, 291] on li "Share video" at bounding box center [435, 291] width 144 height 35
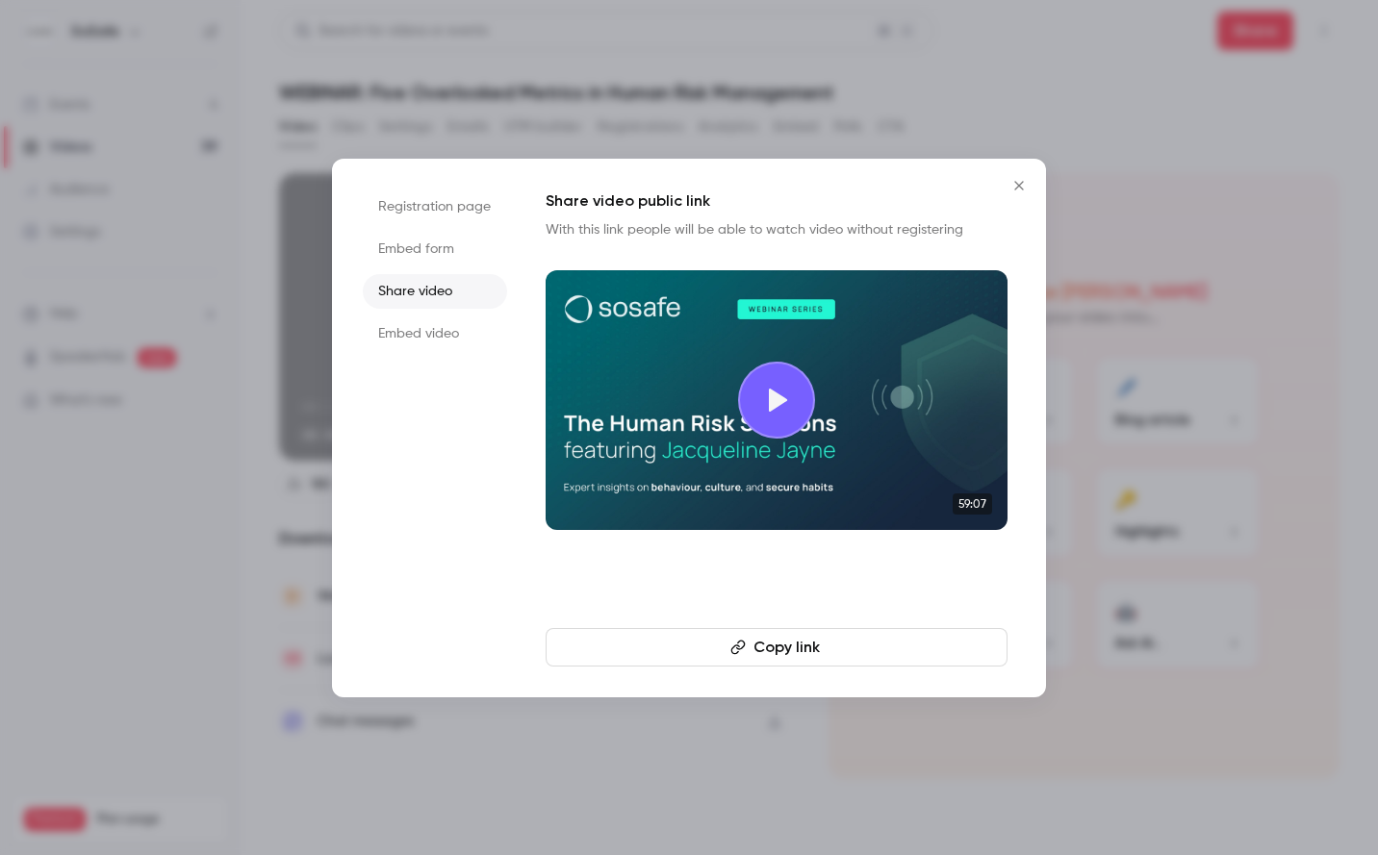
click at [418, 338] on li "Embed video" at bounding box center [435, 334] width 144 height 35
click at [417, 253] on li "Embed form" at bounding box center [435, 249] width 144 height 35
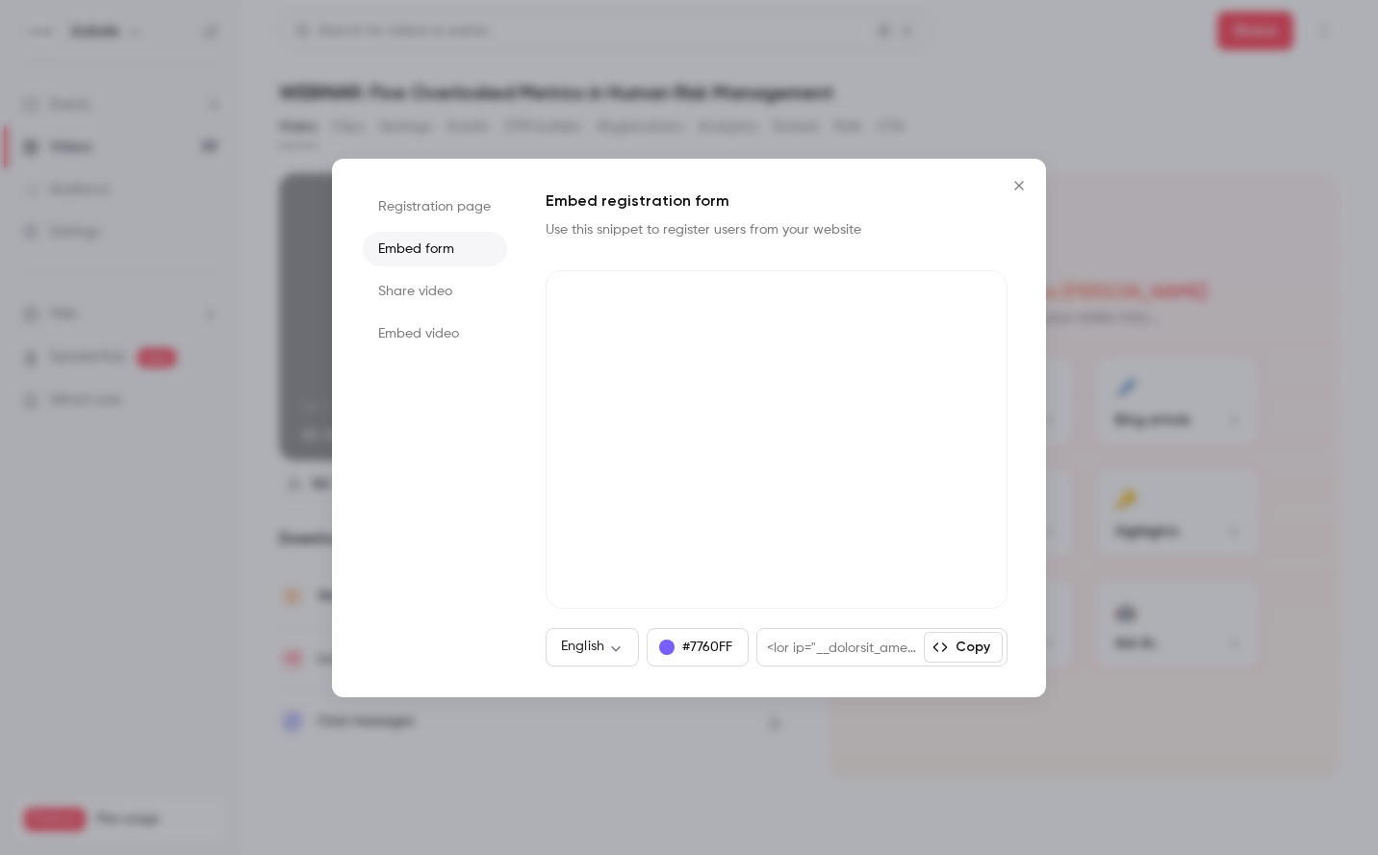
click at [173, 582] on div at bounding box center [689, 427] width 1378 height 855
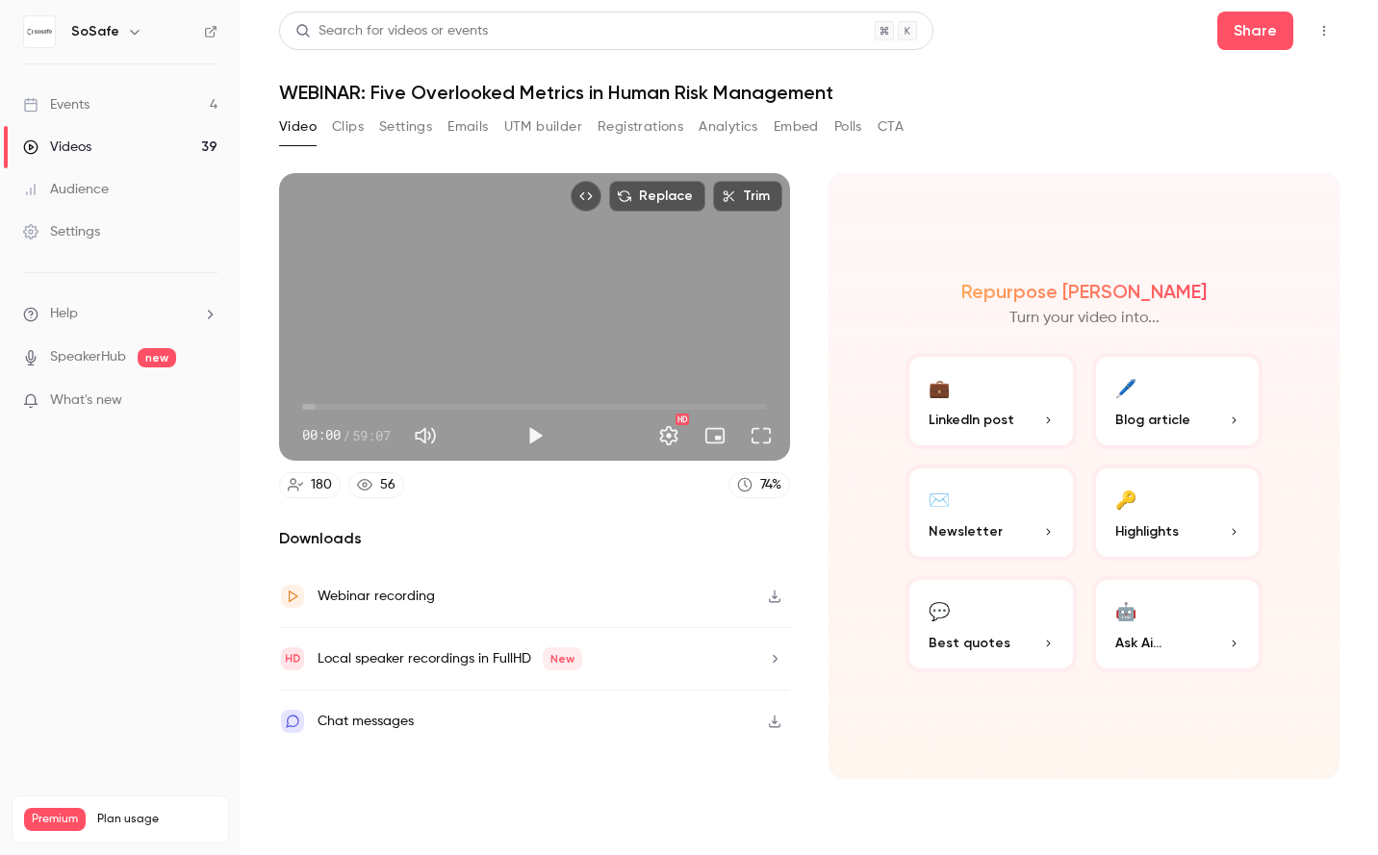
click at [1173, 89] on h1 "WEBINAR: Five Overlooked Metrics in Human Risk Management" at bounding box center [809, 92] width 1060 height 23
click at [1004, 122] on div "Video Clips Settings Emails UTM builder Registrations Analytics Embed Polls CTA" at bounding box center [809, 131] width 1060 height 38
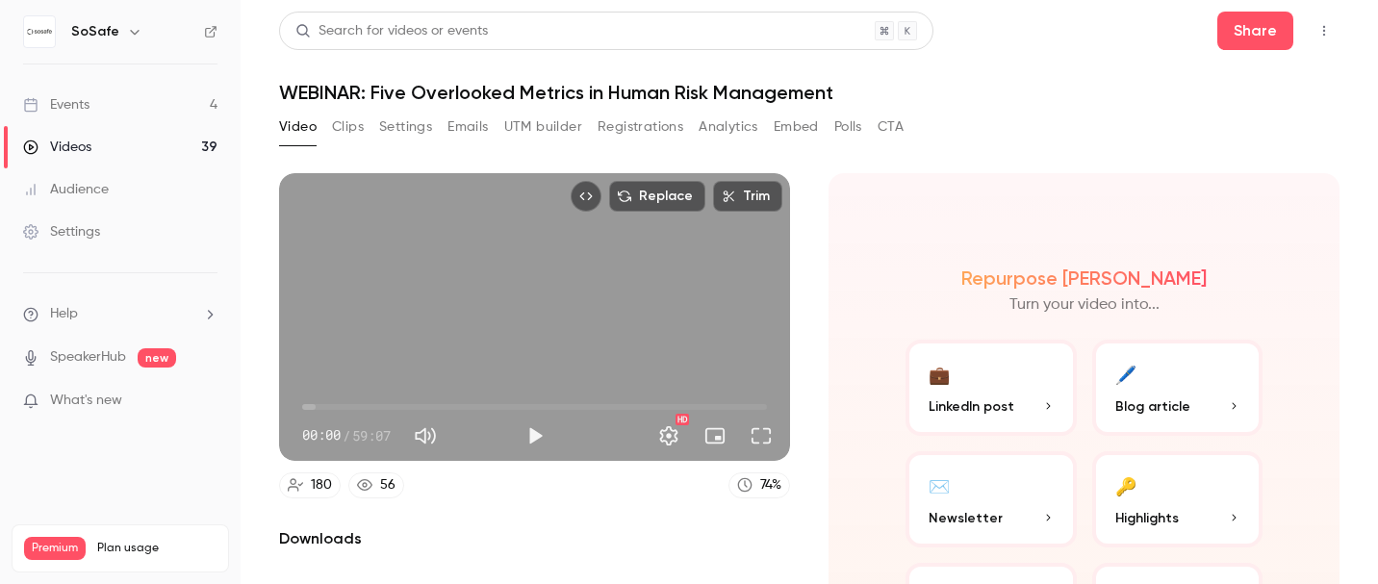
click at [392, 135] on button "Settings" at bounding box center [405, 127] width 53 height 31
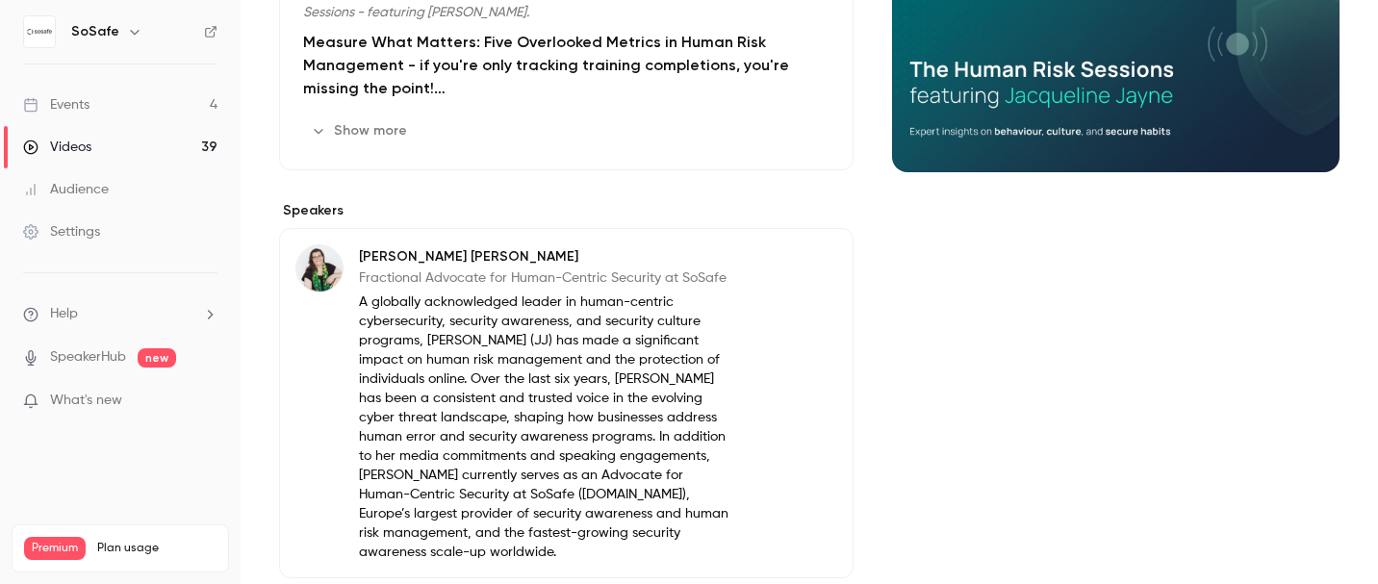
scroll to position [453, 0]
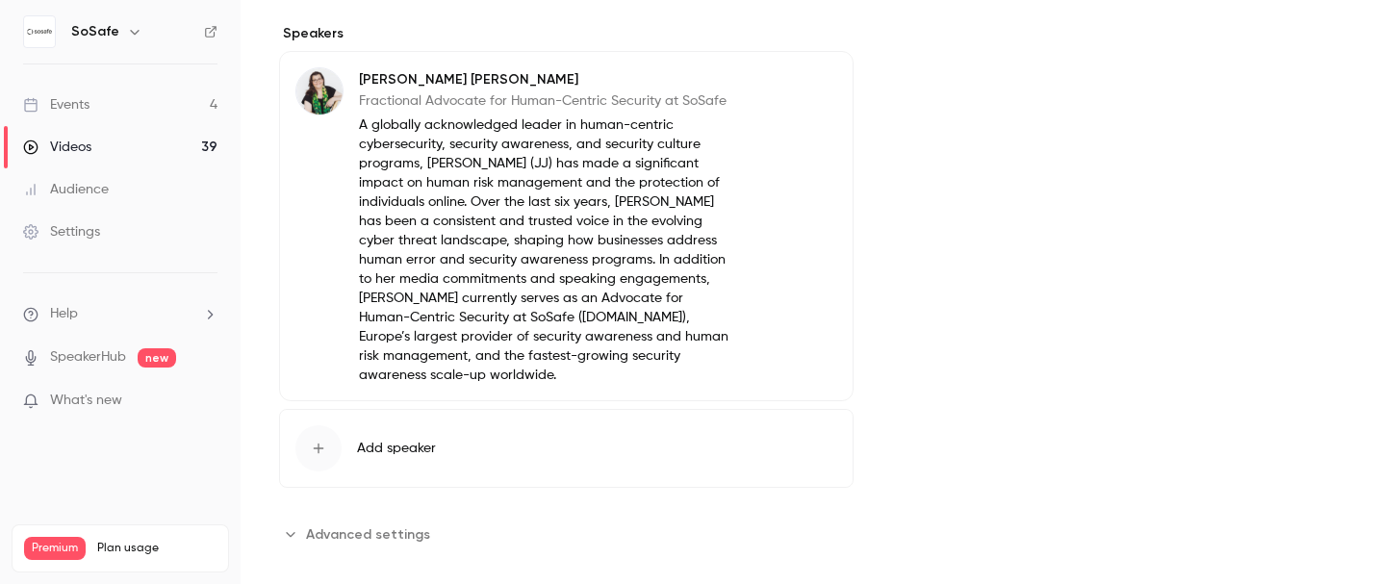
click at [359, 524] on span "Advanced settings" at bounding box center [368, 534] width 124 height 20
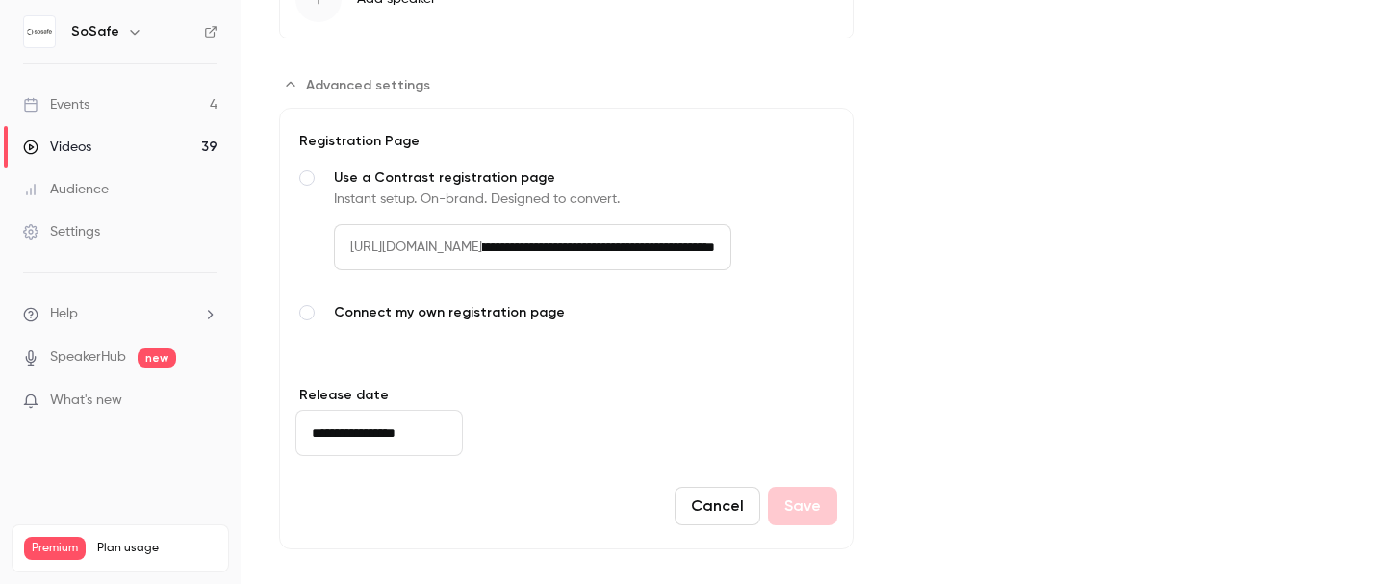
scroll to position [0, 0]
click at [599, 238] on input "**********" at bounding box center [606, 247] width 249 height 46
